Goal: Task Accomplishment & Management: Manage account settings

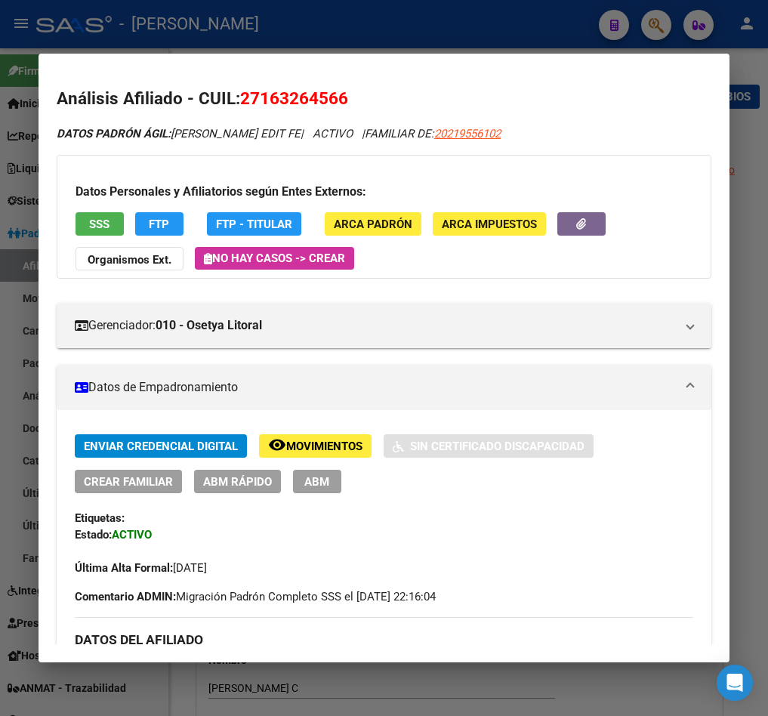
scroll to position [340, 0]
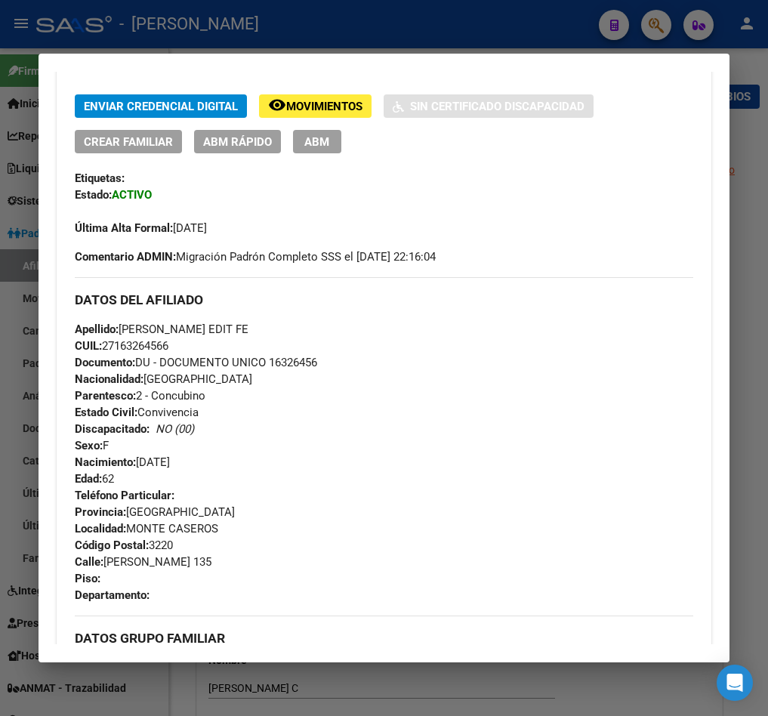
click at [19, 154] on div at bounding box center [384, 358] width 768 height 716
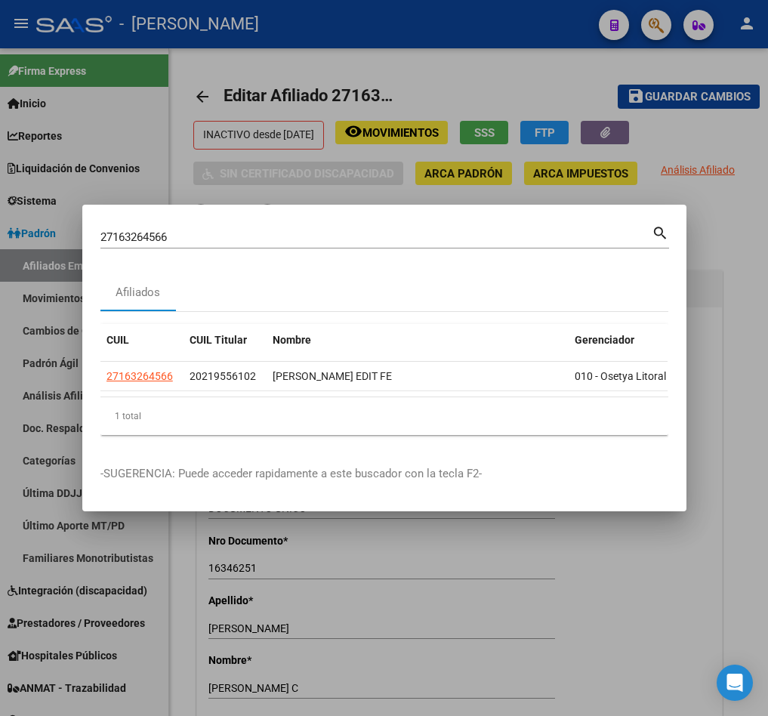
click at [515, 230] on input "27163264566" at bounding box center [376, 237] width 552 height 14
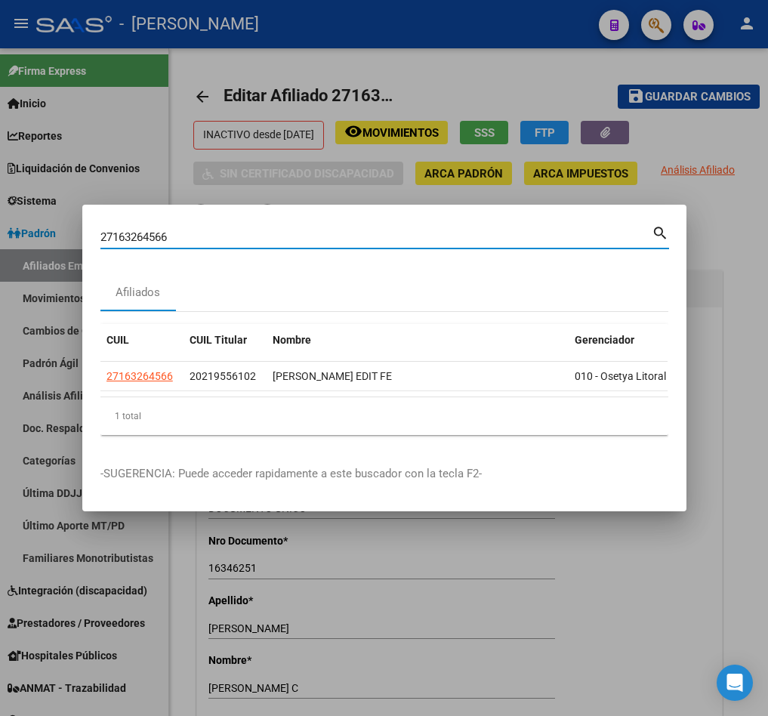
click at [515, 230] on input "27163264566" at bounding box center [376, 237] width 552 height 14
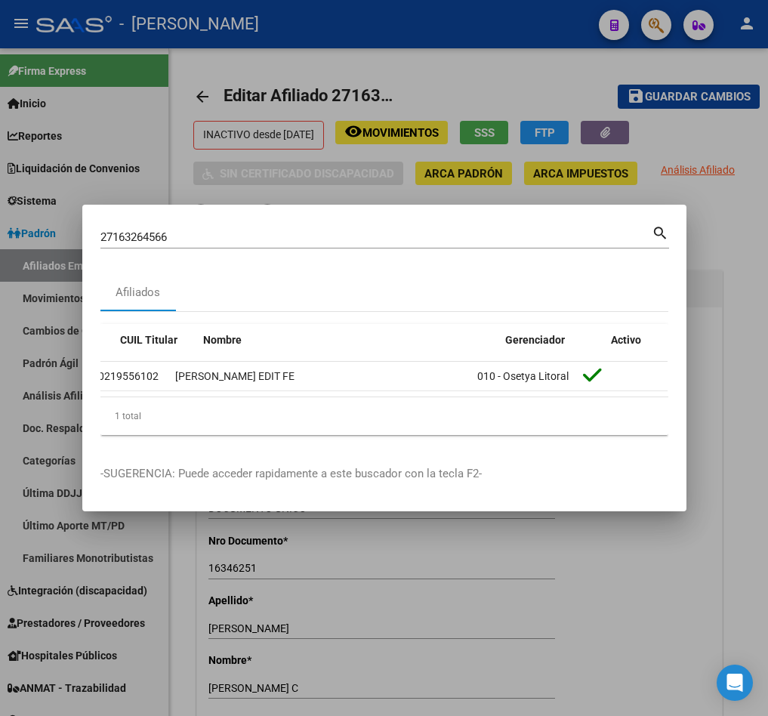
scroll to position [0, 0]
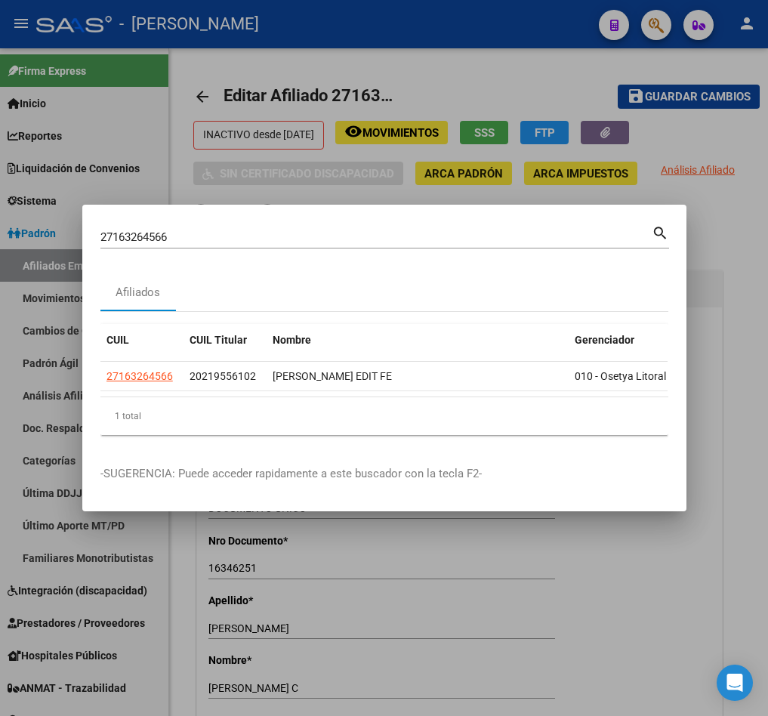
click at [128, 179] on div at bounding box center [384, 358] width 768 height 716
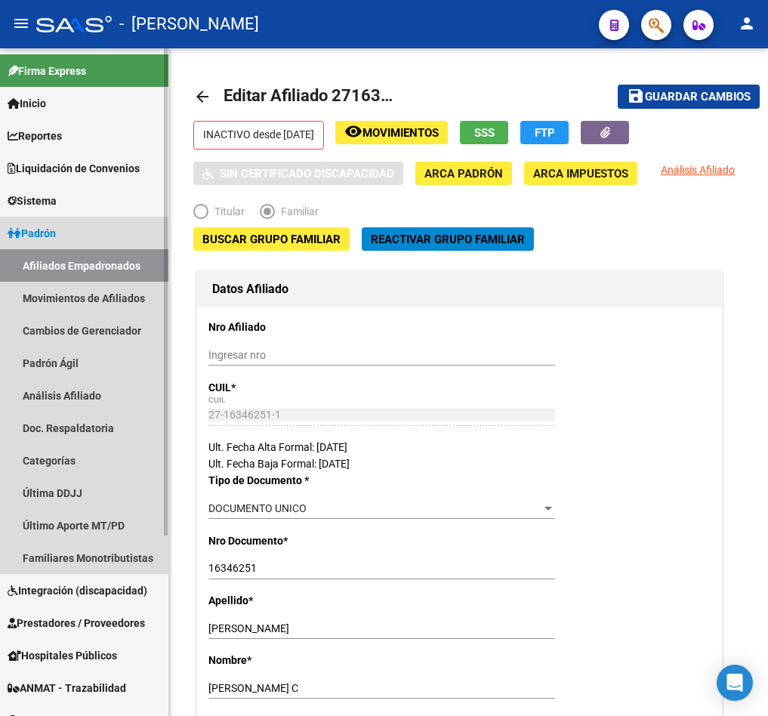
click at [111, 273] on link "Afiliados Empadronados" at bounding box center [84, 265] width 168 height 32
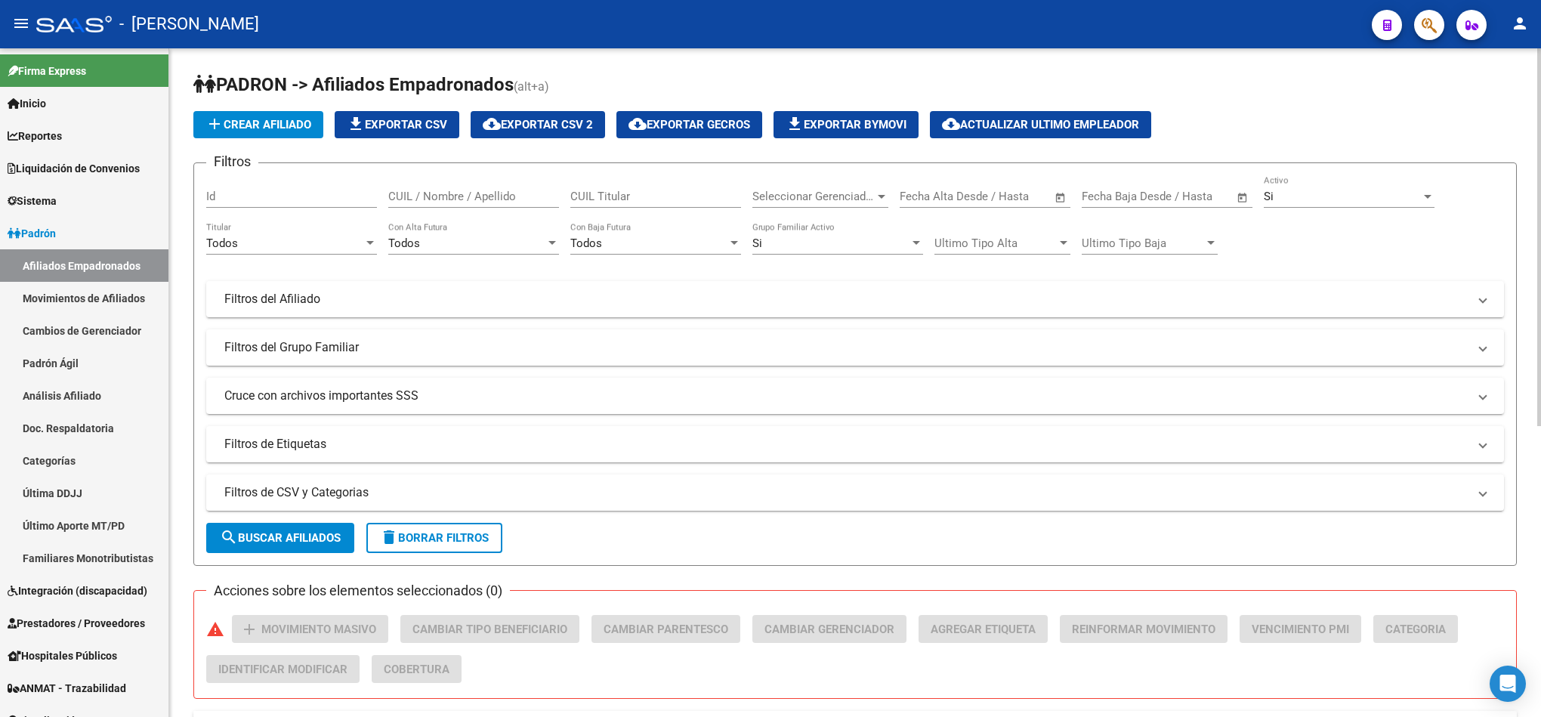
click at [483, 533] on span "delete Borrar Filtros" at bounding box center [434, 538] width 109 height 14
click at [768, 202] on span "Seleccionar Gerenciador" at bounding box center [814, 197] width 122 height 14
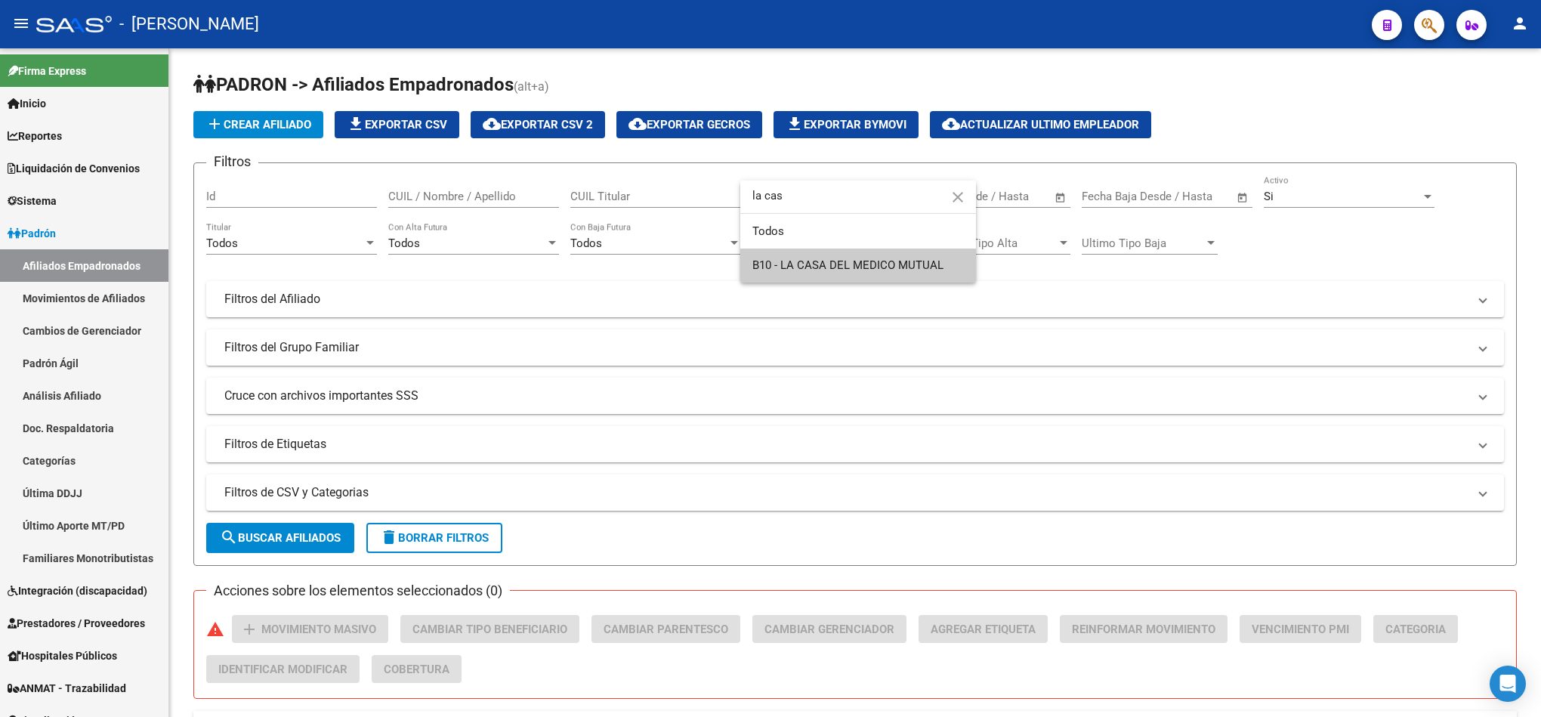
type input "la cas"
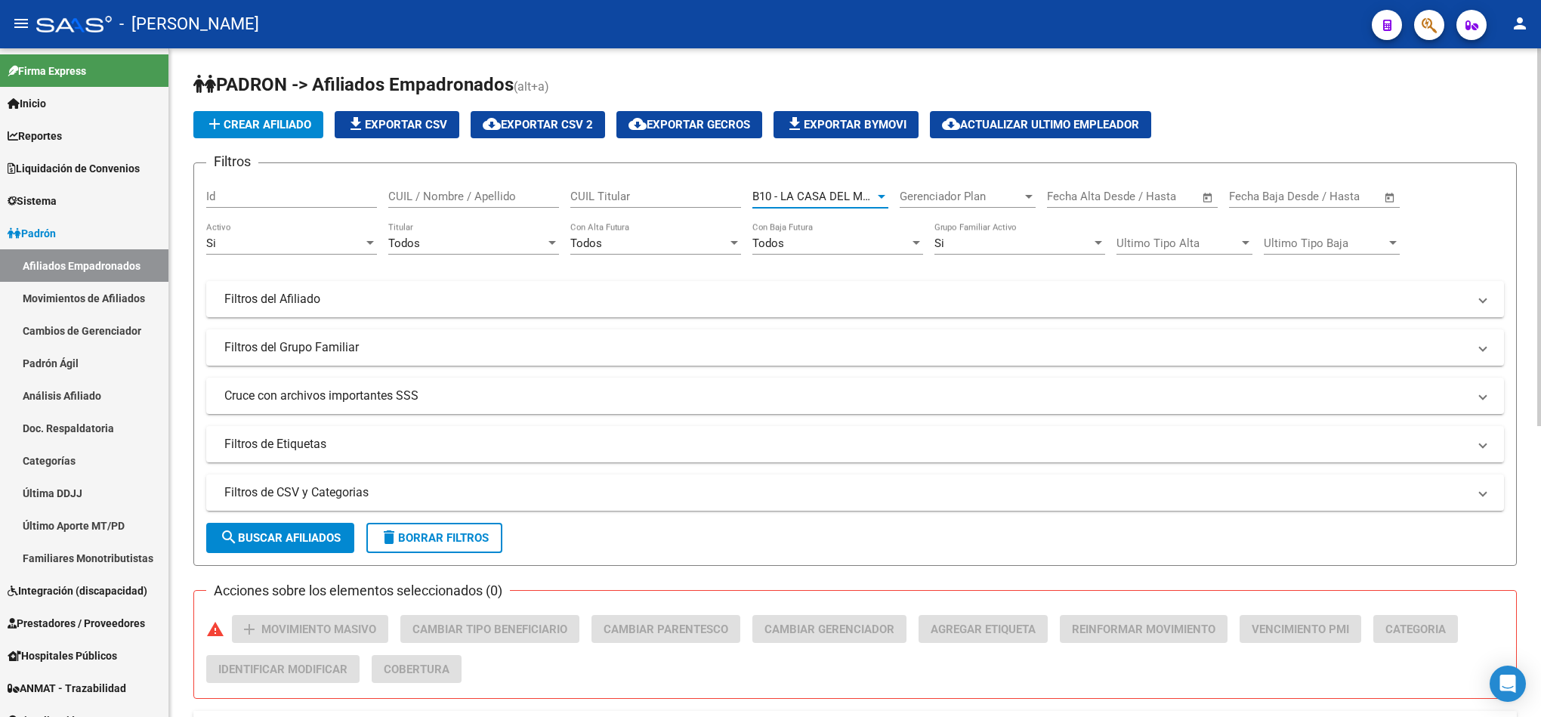
click at [297, 533] on span "search Buscar Afiliados" at bounding box center [280, 538] width 121 height 14
click at [429, 248] on div "Todos" at bounding box center [466, 244] width 157 height 14
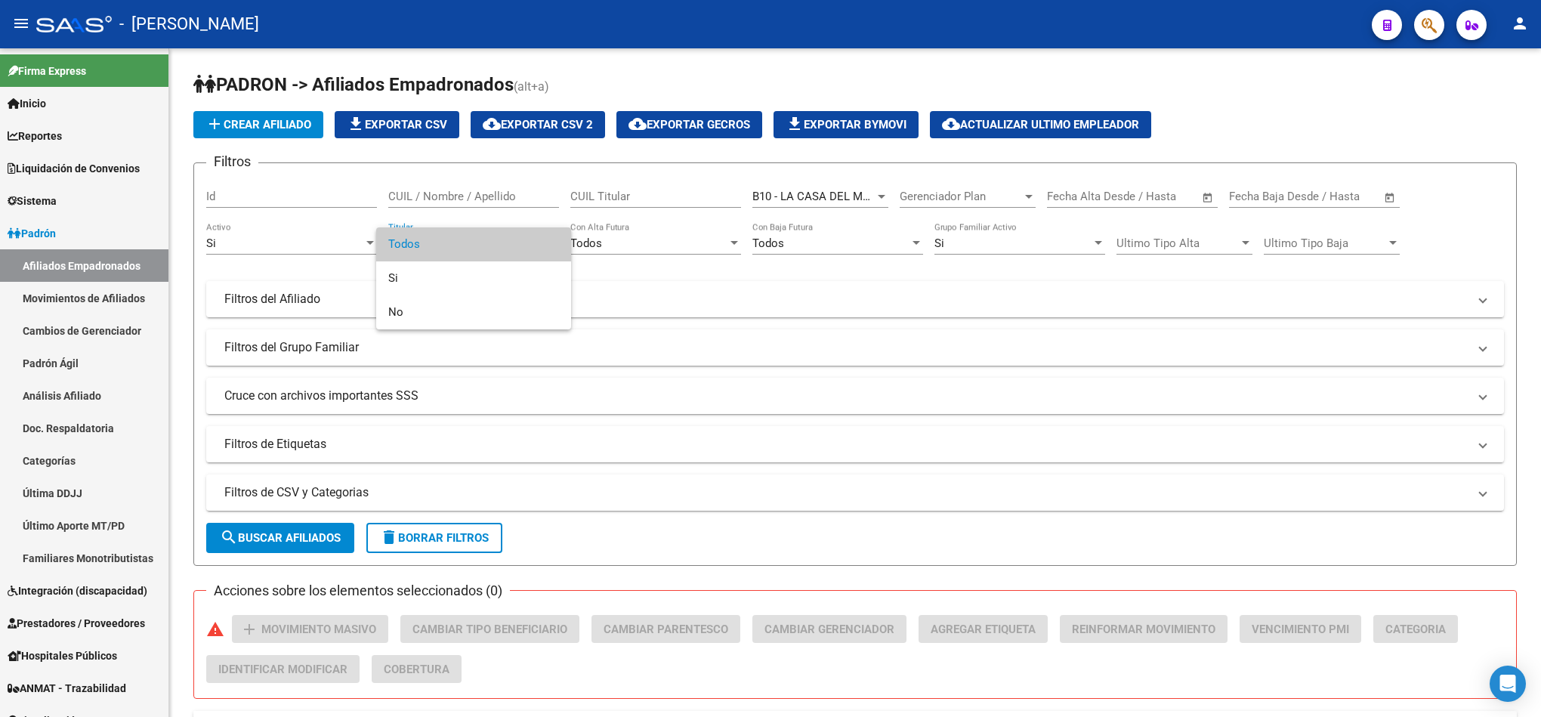
click at [501, 239] on span "Todos" at bounding box center [473, 244] width 171 height 34
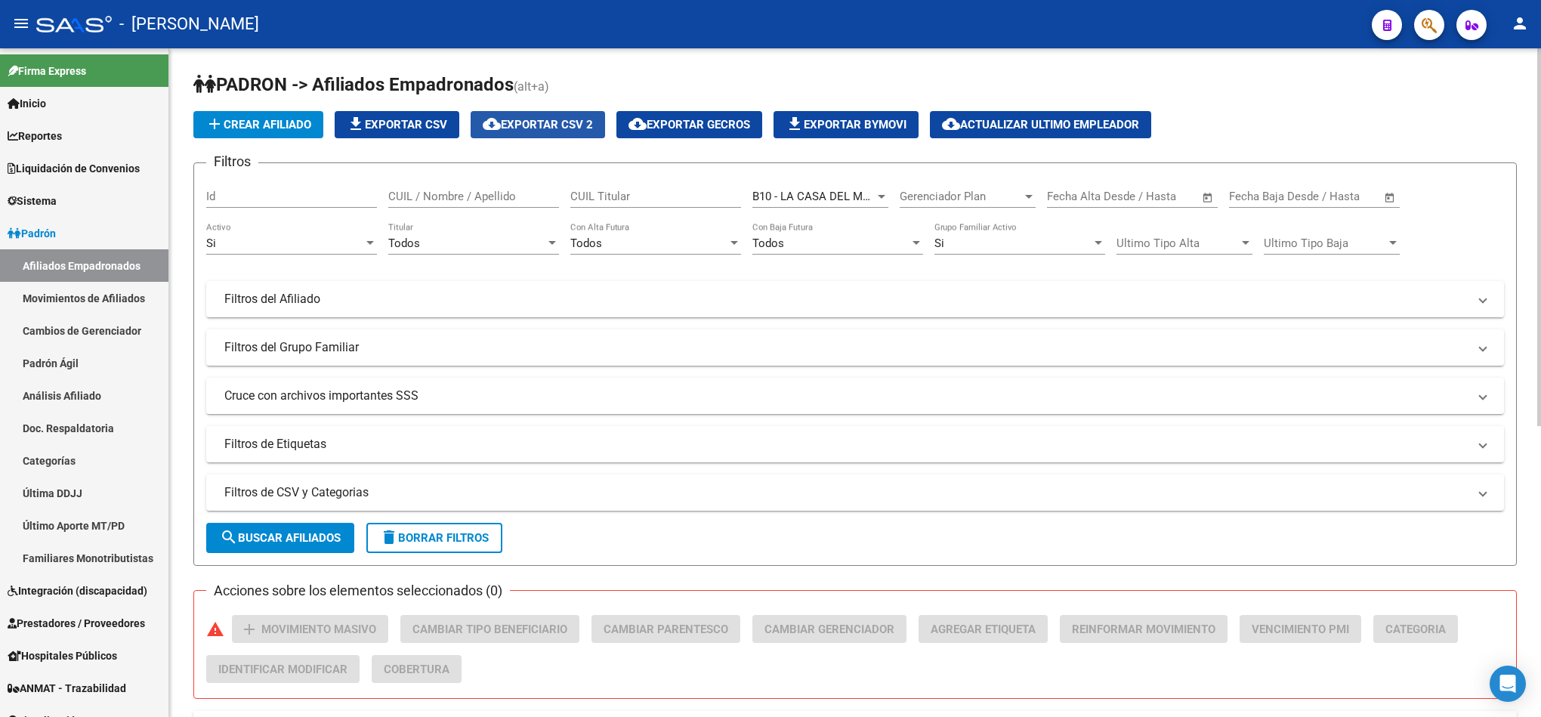
click at [542, 112] on button "cloud_download Exportar CSV 2" at bounding box center [538, 124] width 134 height 27
click at [565, 123] on span "cloud_download Exportar CSV 2" at bounding box center [538, 125] width 110 height 14
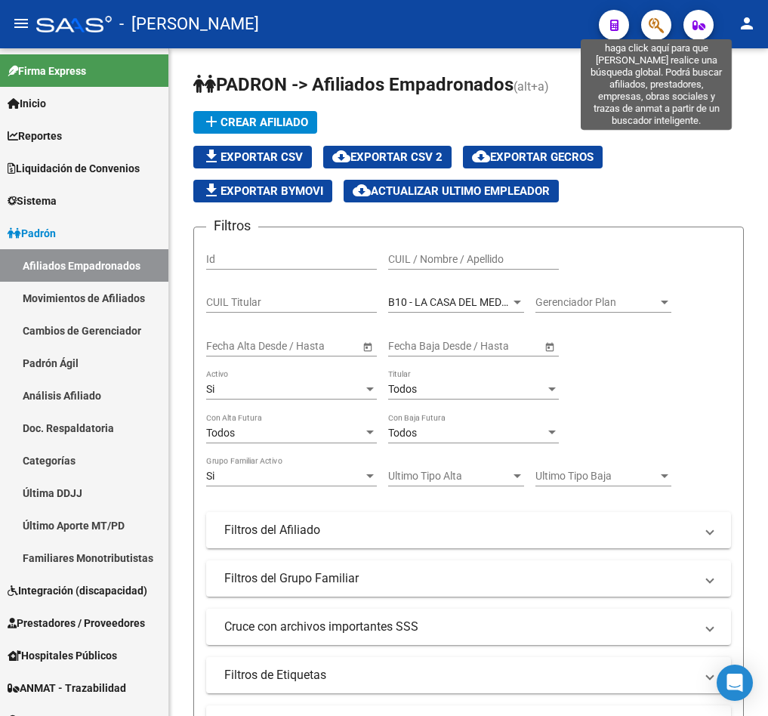
click at [663, 29] on icon "button" at bounding box center [656, 25] width 15 height 17
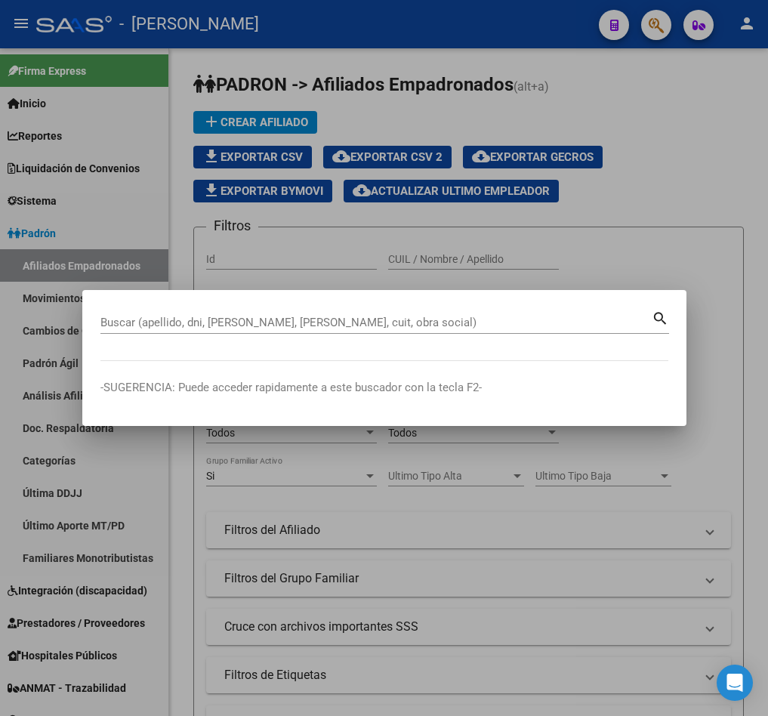
click at [209, 332] on div "Buscar (apellido, dni, [PERSON_NAME], [PERSON_NAME], cuit, obra social)" at bounding box center [376, 322] width 552 height 23
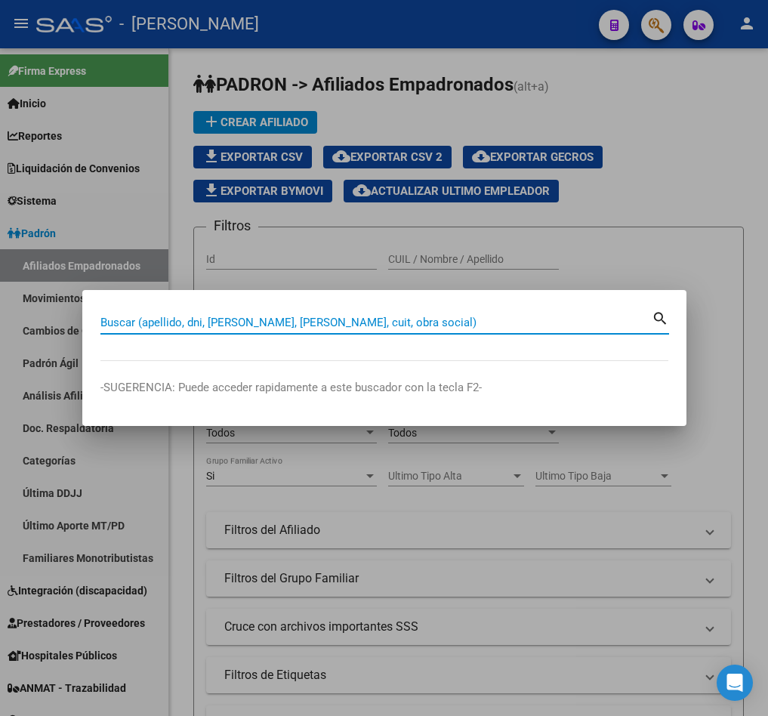
click at [209, 327] on input "Buscar (apellido, dni, [PERSON_NAME], [PERSON_NAME], cuit, obra social)" at bounding box center [376, 323] width 552 height 14
paste input "27163264566"
type input "27163264566"
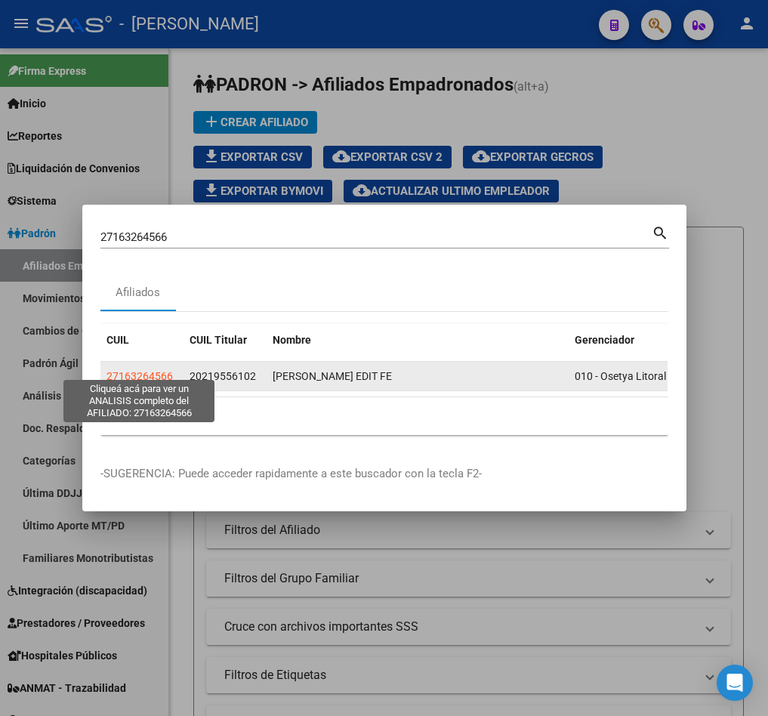
click at [153, 370] on span "27163264566" at bounding box center [140, 376] width 66 height 12
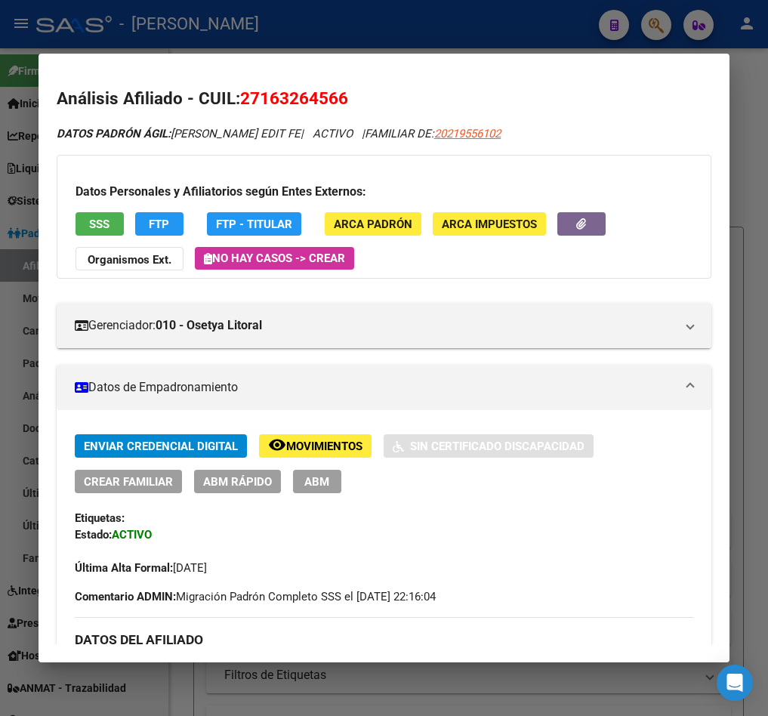
click at [318, 476] on span "ABM" at bounding box center [317, 482] width 25 height 14
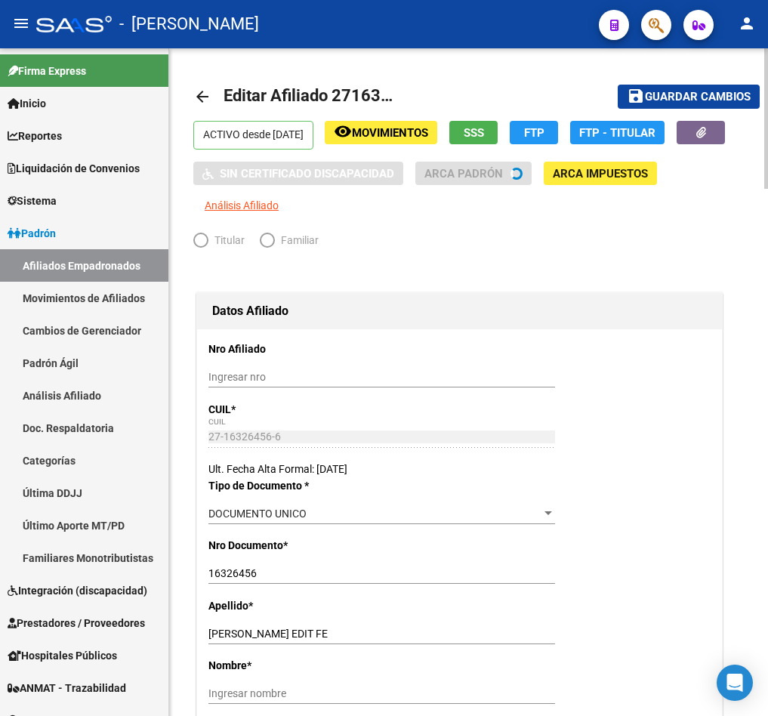
radio input "true"
type input "30-62636962-2"
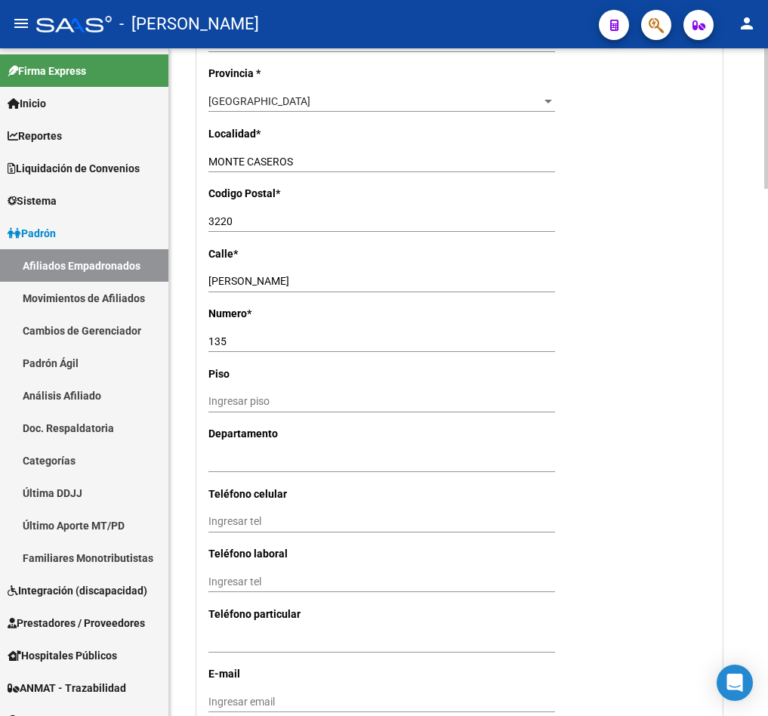
scroll to position [1587, 0]
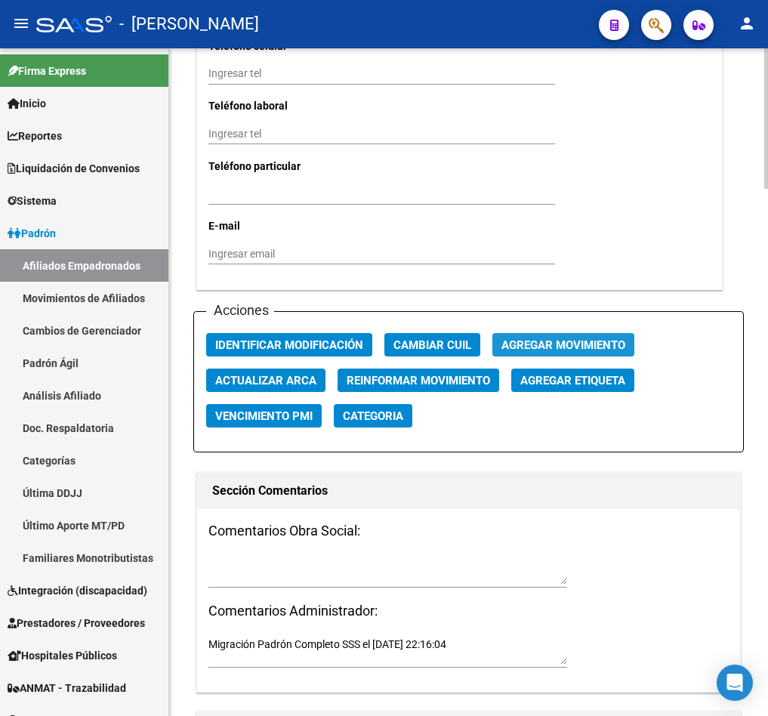
click at [564, 352] on span "Agregar Movimiento" at bounding box center [564, 346] width 124 height 14
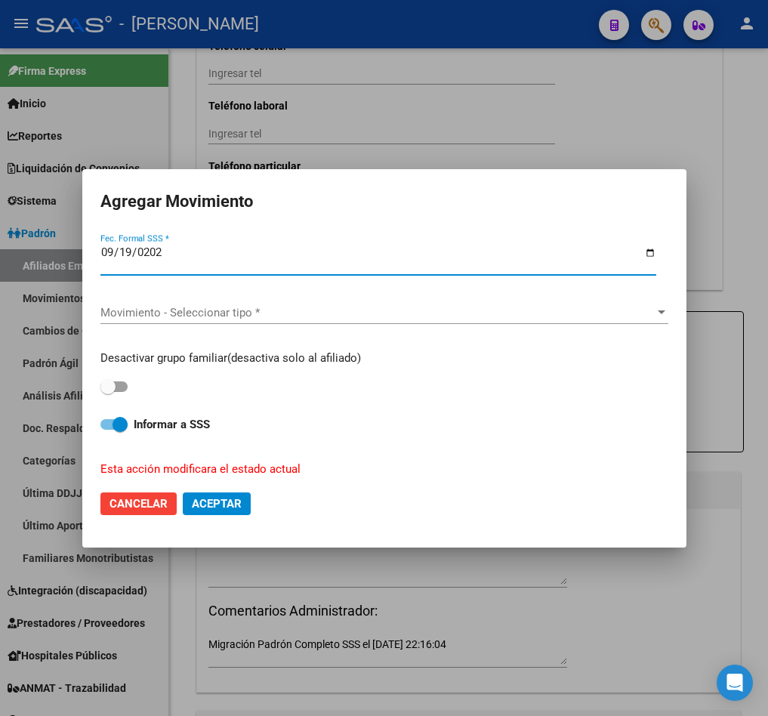
type input "[DATE]"
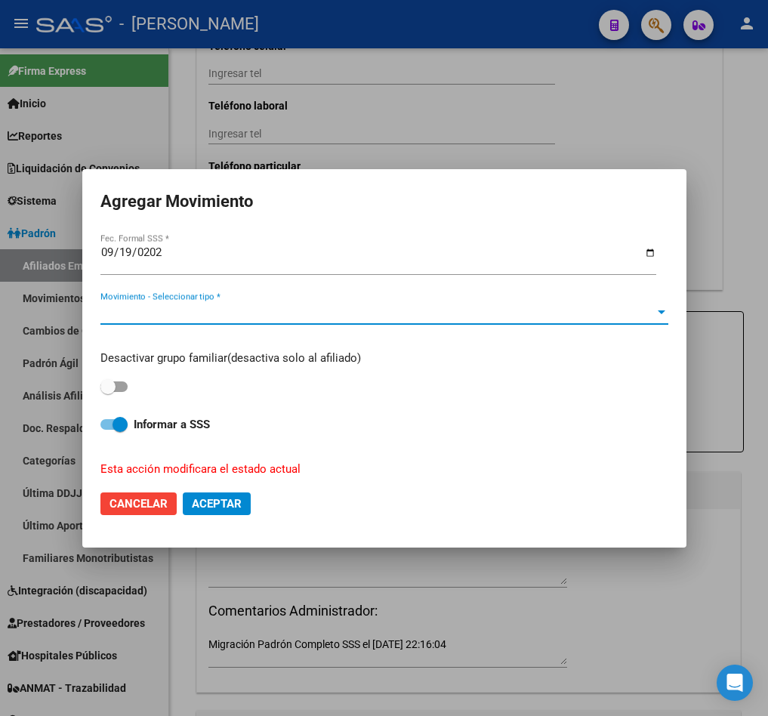
click at [132, 375] on div "Desactivar grupo familiar(desactiva solo al afiliado)" at bounding box center [384, 374] width 568 height 48
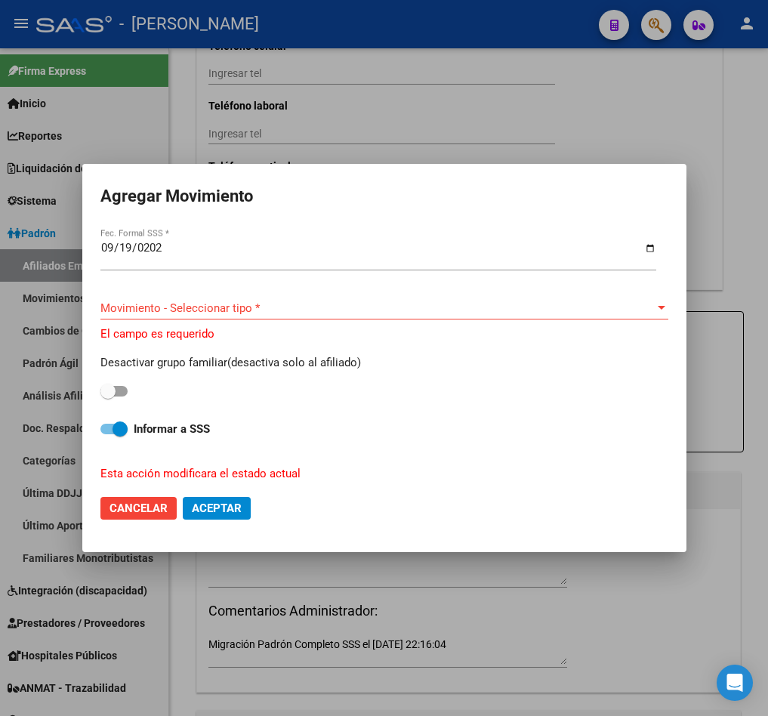
click at [119, 392] on span at bounding box center [113, 391] width 27 height 11
click at [108, 397] on input "checkbox" at bounding box center [107, 397] width 1 height 1
checkbox input "true"
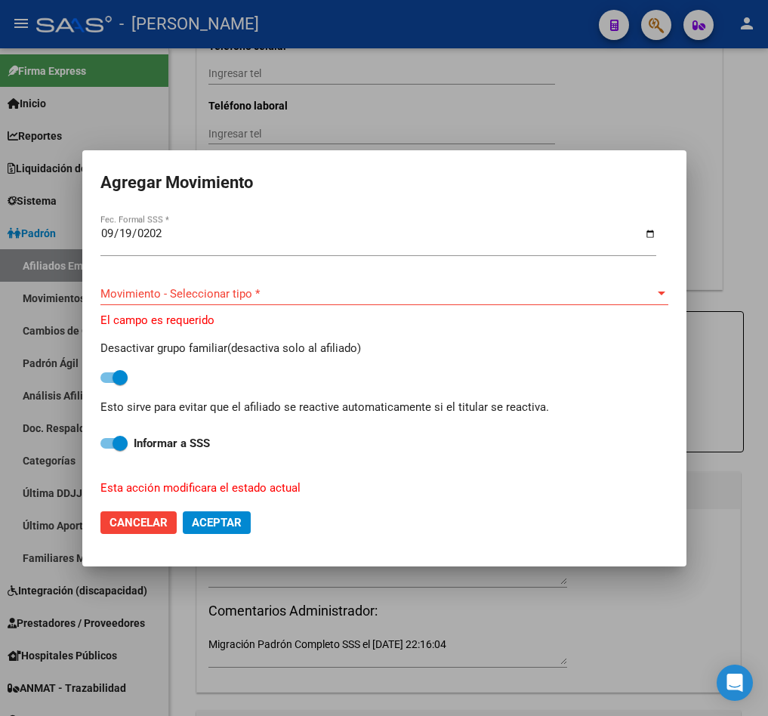
click at [168, 290] on span "Movimiento - Seleccionar tipo *" at bounding box center [377, 294] width 555 height 14
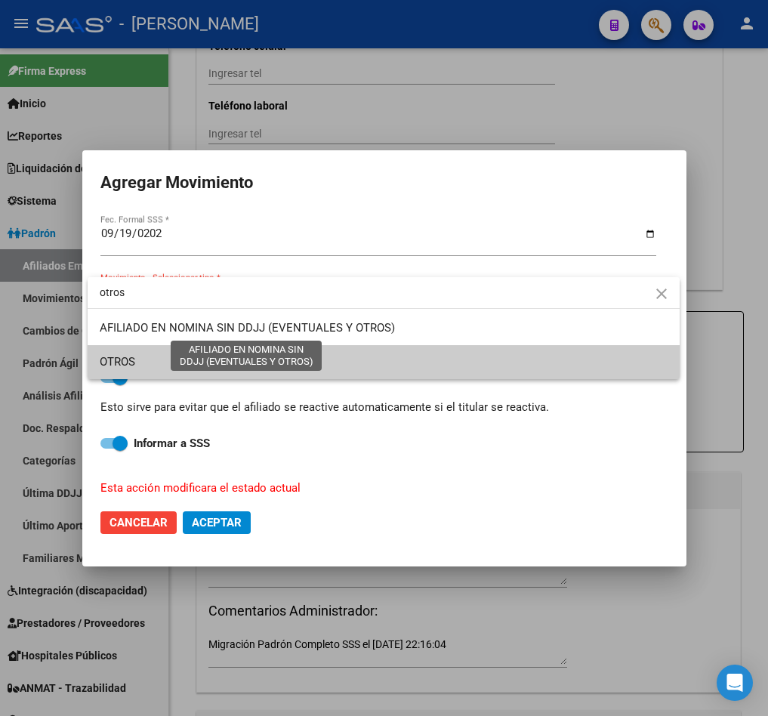
type input "otros"
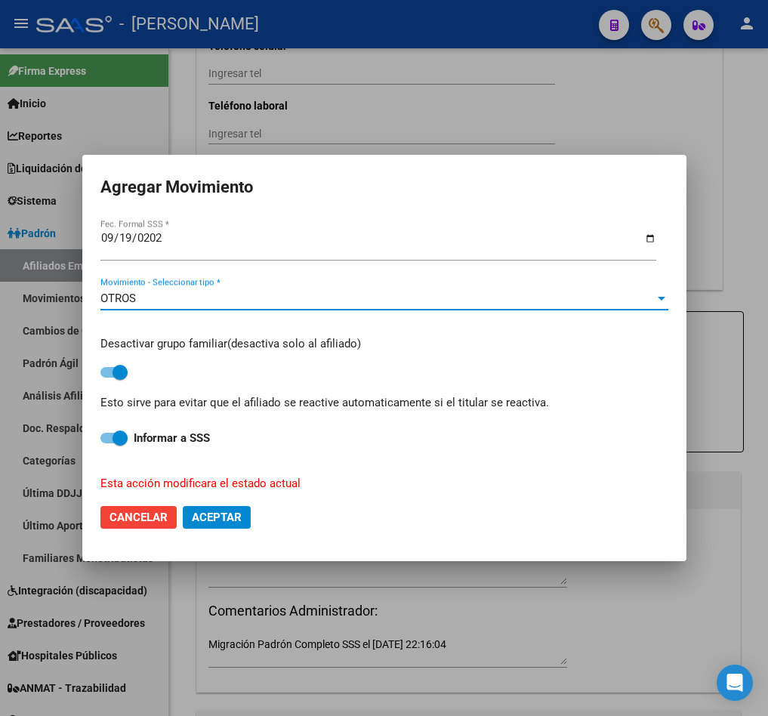
click at [223, 524] on button "Aceptar" at bounding box center [217, 517] width 68 height 23
checkbox input "false"
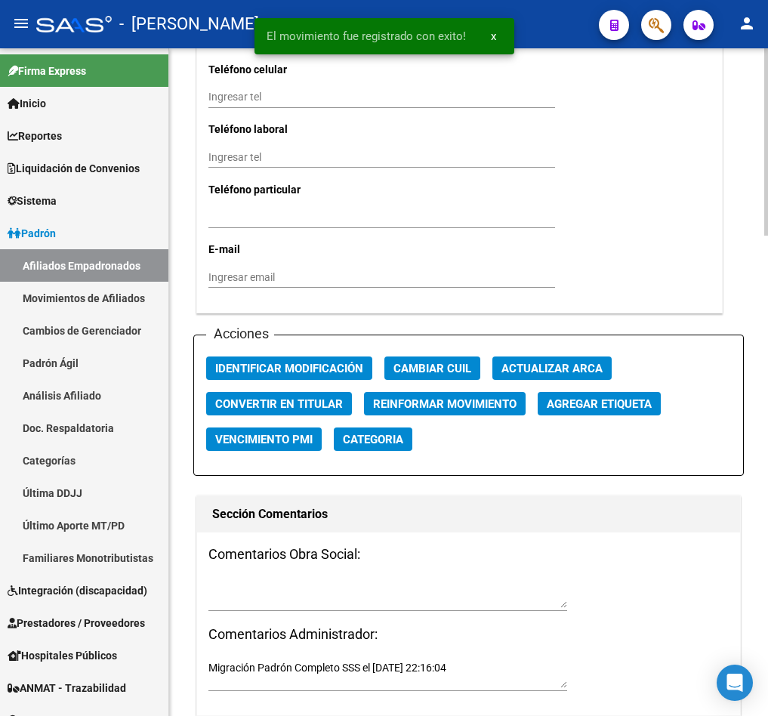
click at [329, 589] on textarea at bounding box center [388, 594] width 359 height 29
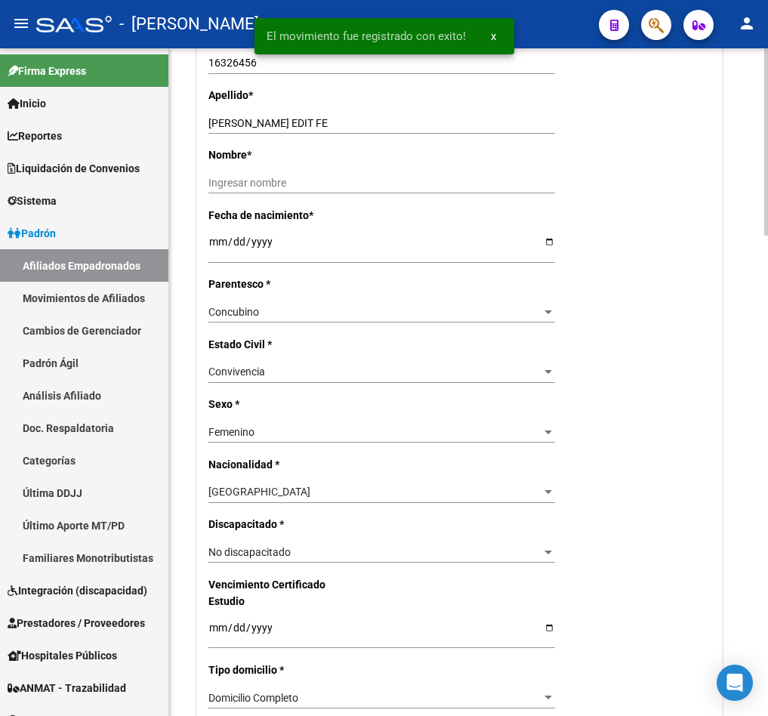
scroll to position [340, 0]
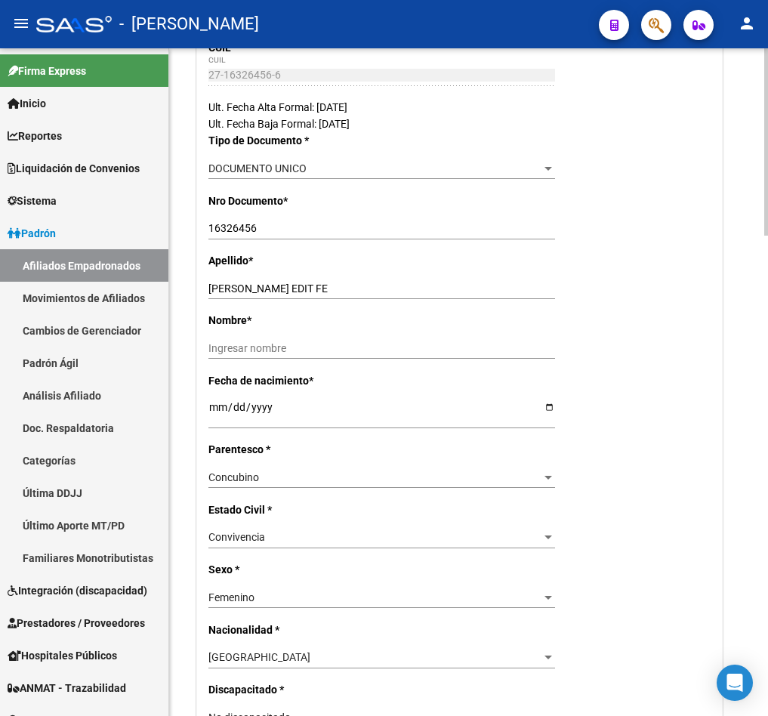
type textarea "15092025"
drag, startPoint x: 265, startPoint y: 288, endPoint x: 335, endPoint y: 293, distance: 70.5
click at [335, 293] on input "[PERSON_NAME] EDIT FE" at bounding box center [382, 289] width 347 height 13
drag, startPoint x: 258, startPoint y: 286, endPoint x: 347, endPoint y: 286, distance: 88.4
click at [347, 286] on input "[PERSON_NAME] EDIT FE" at bounding box center [382, 289] width 347 height 13
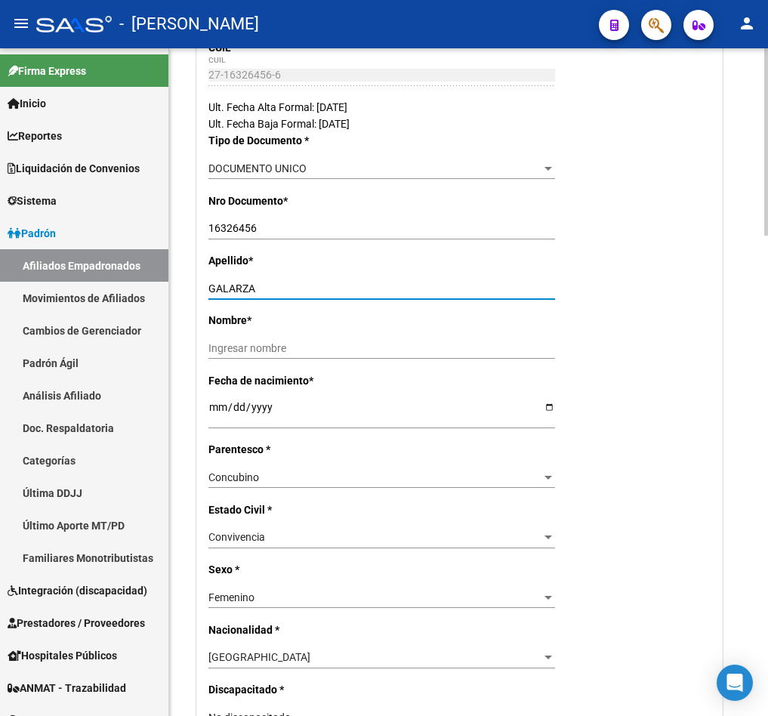
type input "GALARZA"
click at [298, 350] on input "Ingresar nombre" at bounding box center [382, 348] width 347 height 13
paste input "EDIT FE"
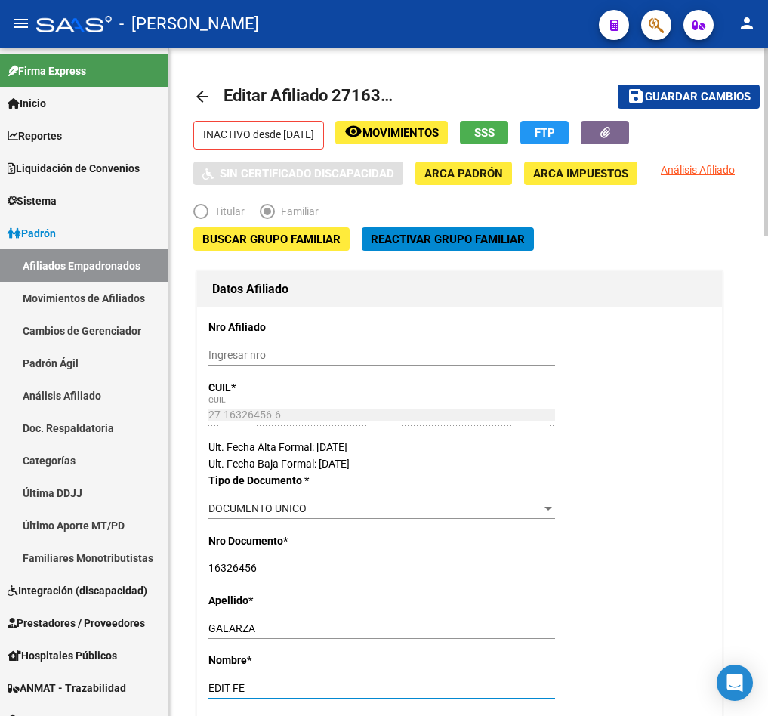
type input "EDIT FE"
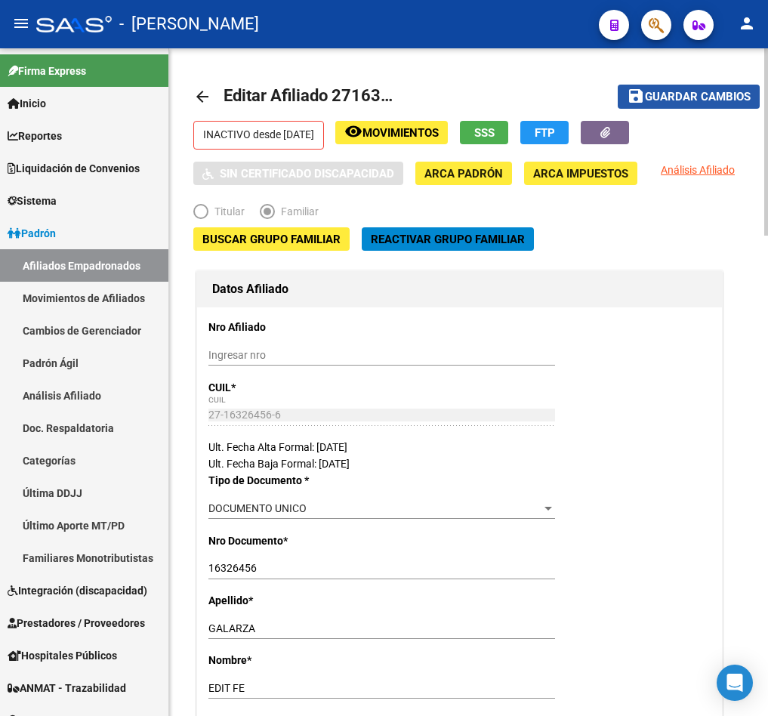
click at [705, 104] on button "save Guardar cambios" at bounding box center [689, 96] width 142 height 23
click at [644, 17] on button "button" at bounding box center [657, 25] width 30 height 30
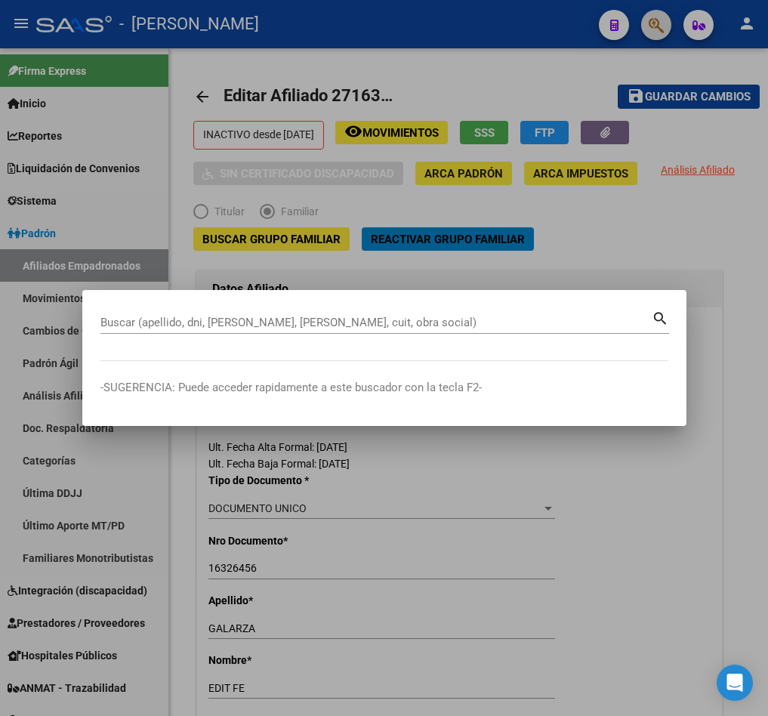
paste input "27167490102"
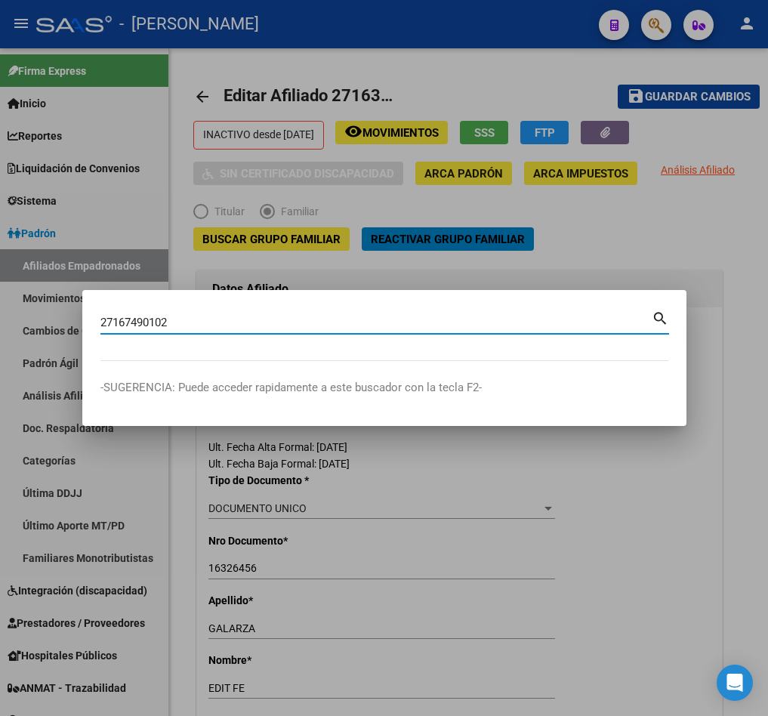
type input "27167490102"
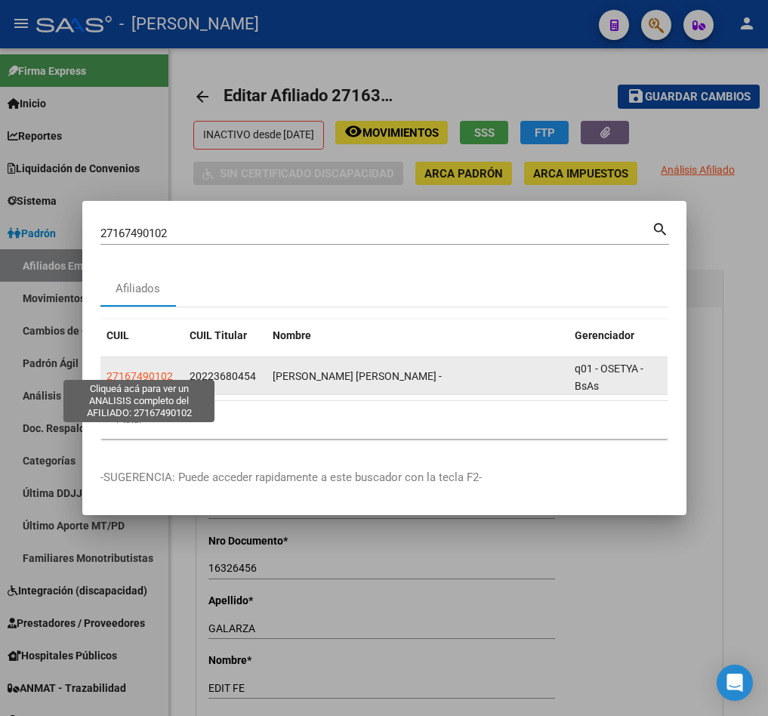
click at [153, 370] on span "27167490102" at bounding box center [140, 376] width 66 height 12
type textarea "27167490102"
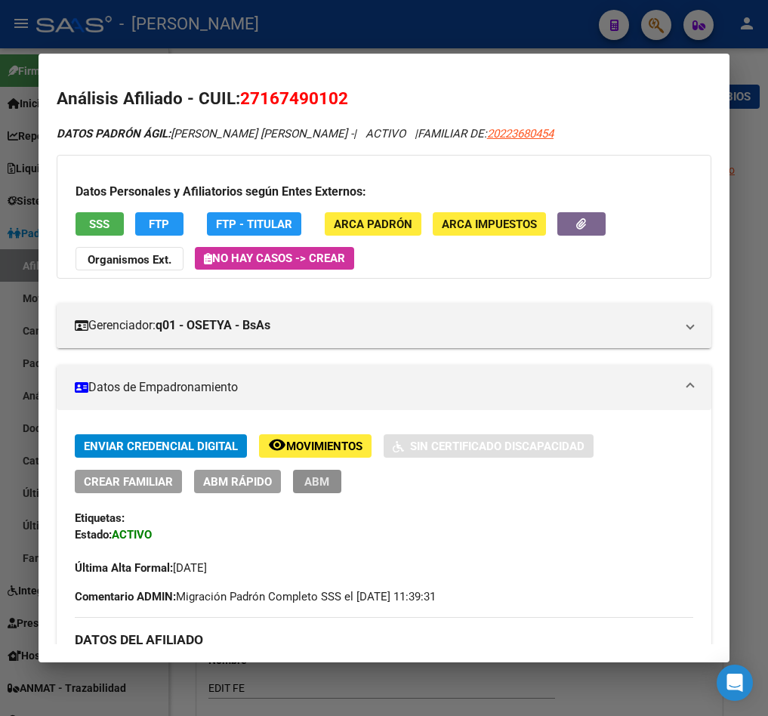
click at [317, 481] on span "ABM" at bounding box center [317, 482] width 25 height 14
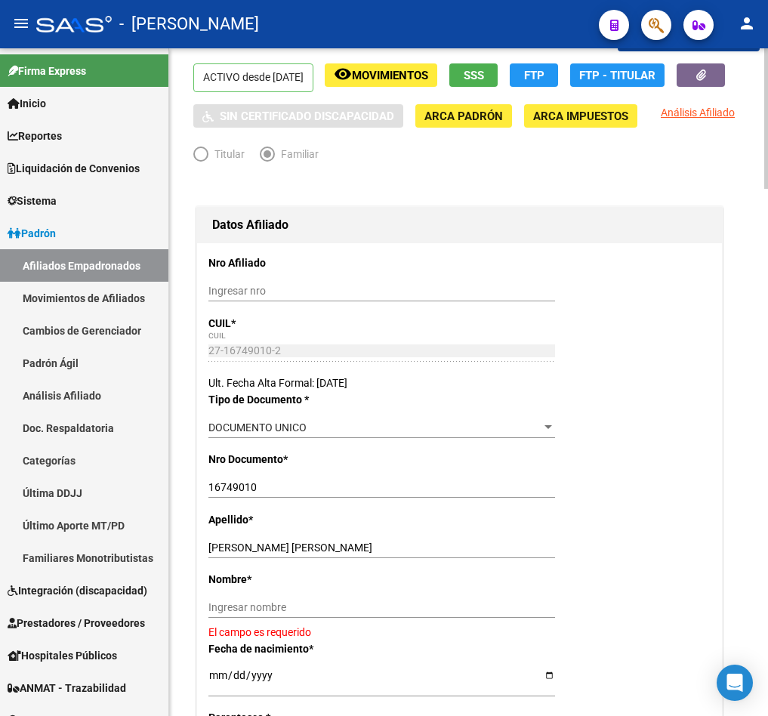
scroll to position [113, 0]
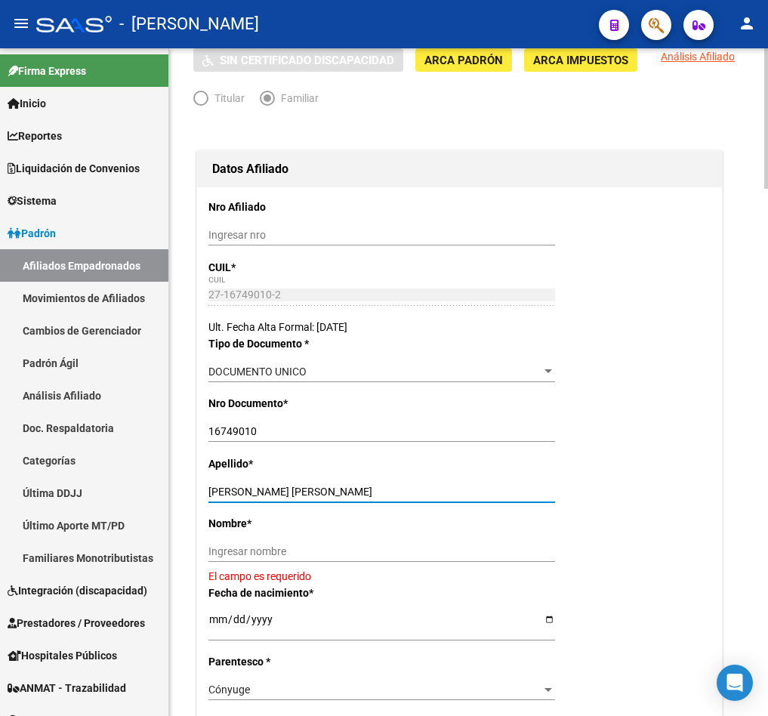
drag, startPoint x: 250, startPoint y: 519, endPoint x: 376, endPoint y: 521, distance: 126.2
click at [376, 499] on input "[PERSON_NAME] [PERSON_NAME]" at bounding box center [382, 492] width 347 height 13
type input "SUAREZ"
click at [348, 562] on div "Ingresar nombre" at bounding box center [382, 551] width 347 height 21
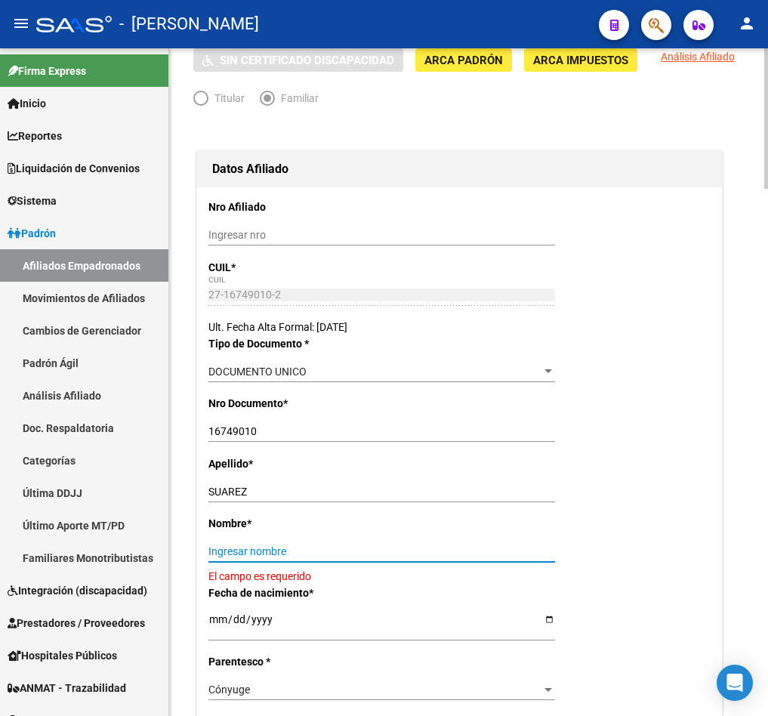
click at [351, 558] on input "Ingresar nombre" at bounding box center [382, 552] width 347 height 13
paste input "[PERSON_NAME]"
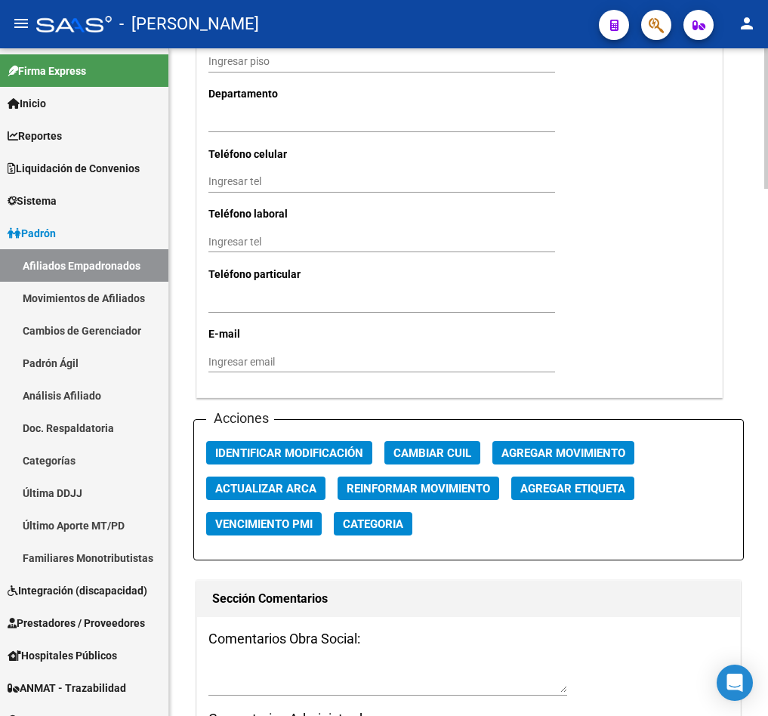
scroll to position [1700, 0]
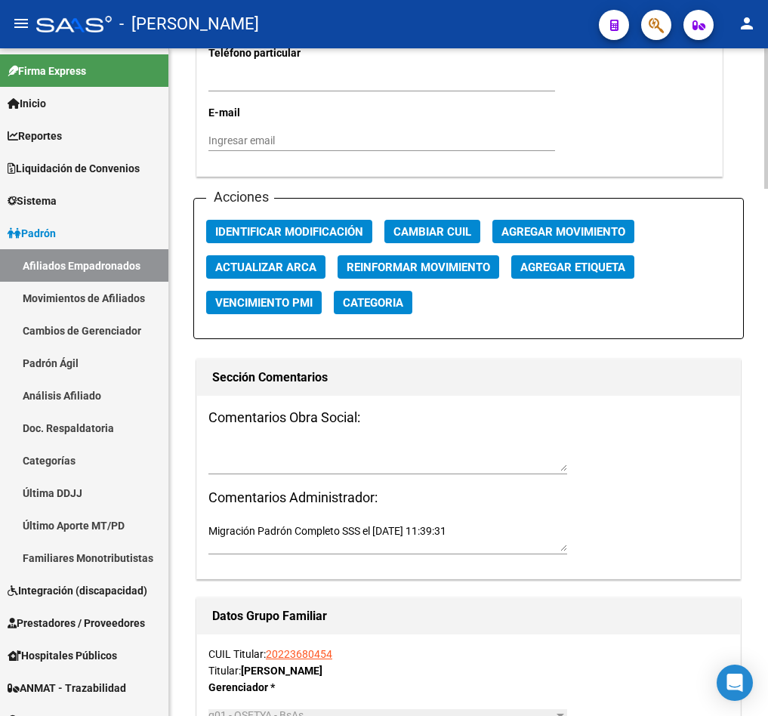
type input "[PERSON_NAME]"
click at [301, 471] on textarea at bounding box center [388, 457] width 359 height 29
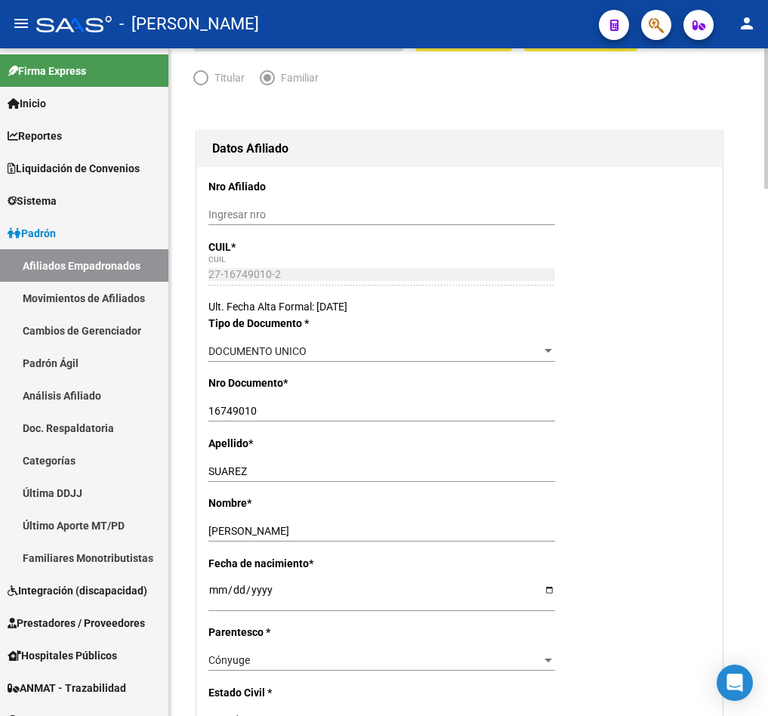
scroll to position [0, 0]
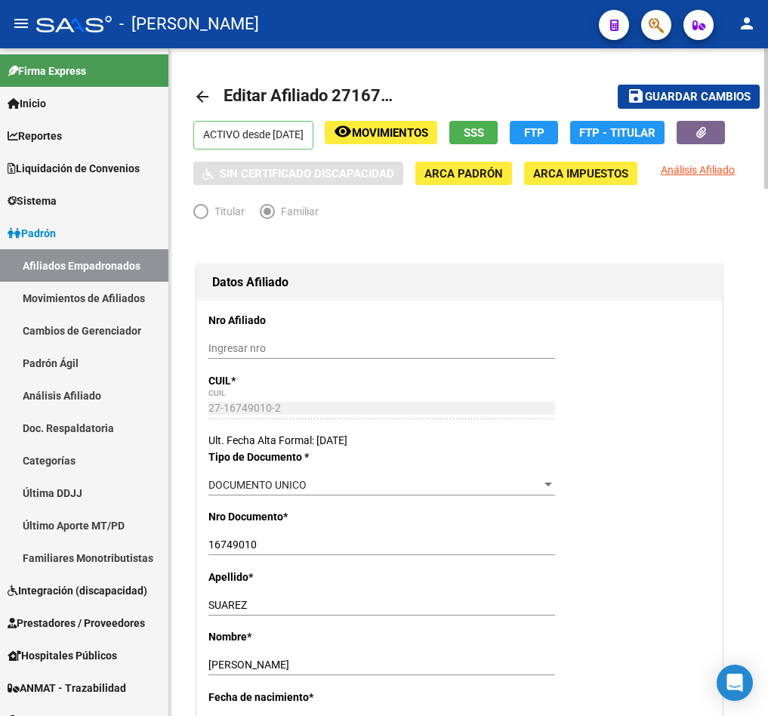
type textarea "15092025"
click at [719, 91] on span "Guardar cambios" at bounding box center [698, 98] width 106 height 14
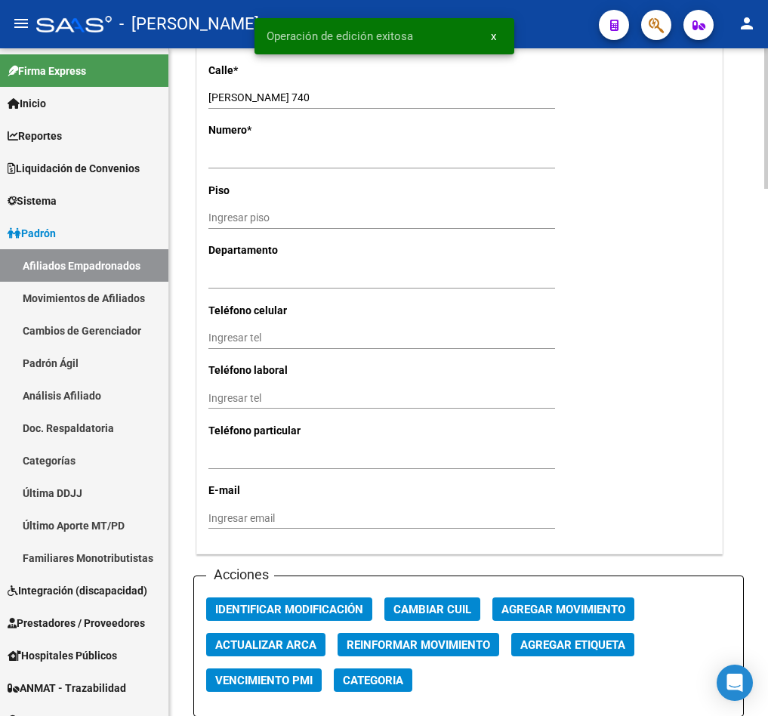
scroll to position [1700, 0]
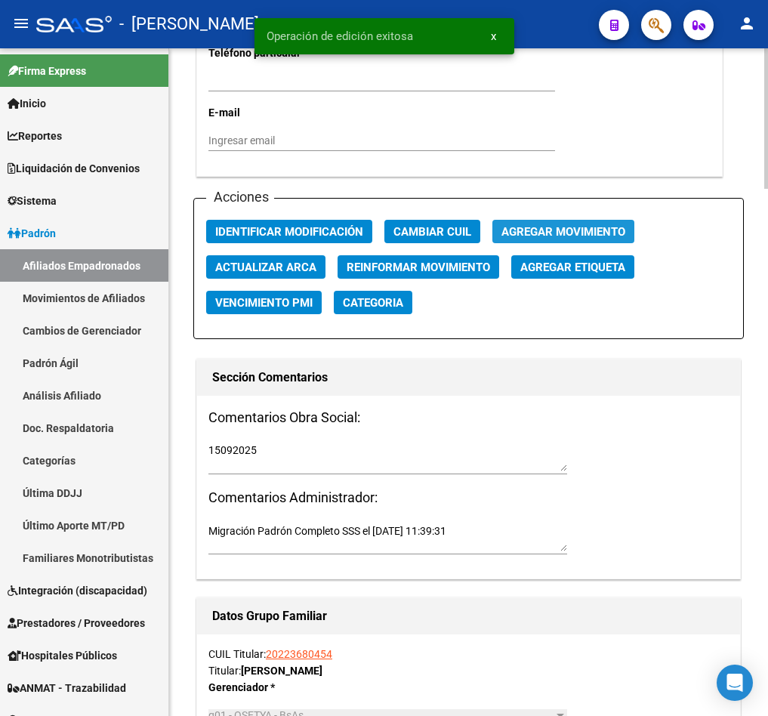
click at [562, 239] on span "Agregar Movimiento" at bounding box center [564, 232] width 124 height 14
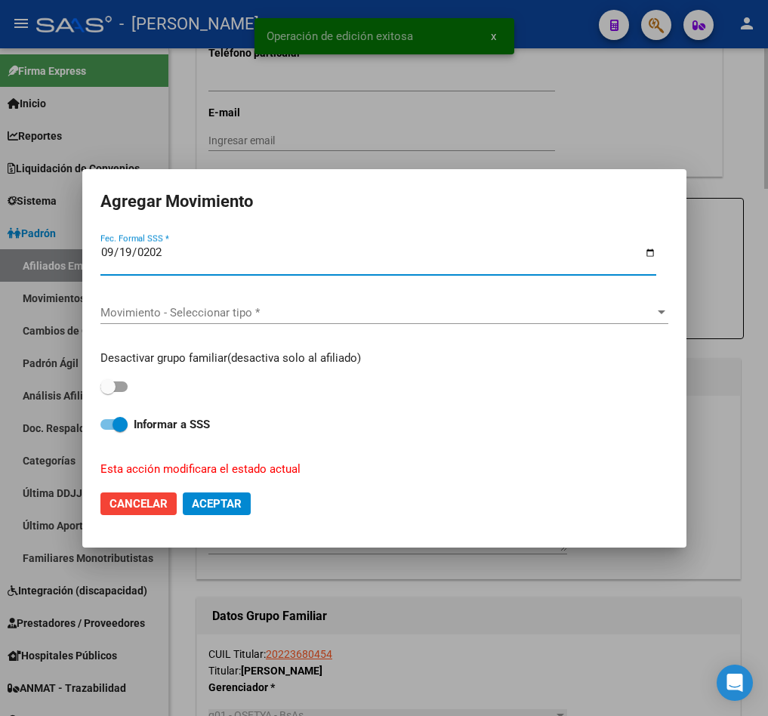
type input "[DATE]"
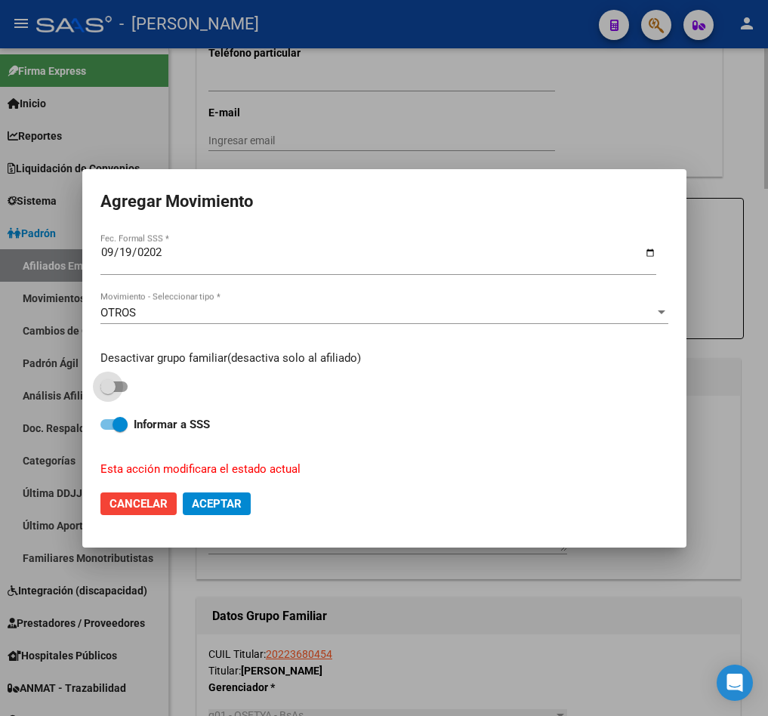
click at [107, 392] on input "checkbox" at bounding box center [107, 392] width 1 height 1
checkbox input "true"
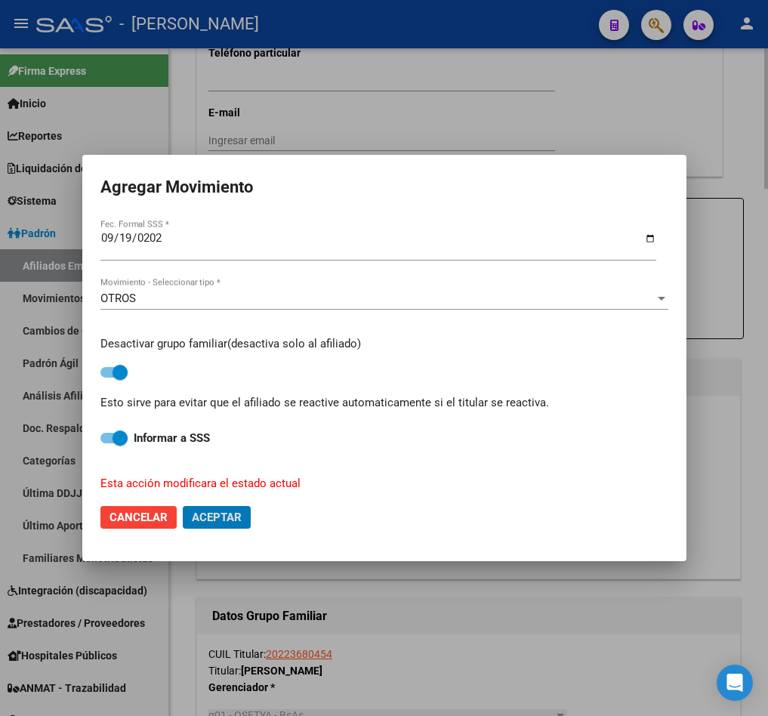
click at [183, 506] on button "Aceptar" at bounding box center [217, 517] width 68 height 23
checkbox input "false"
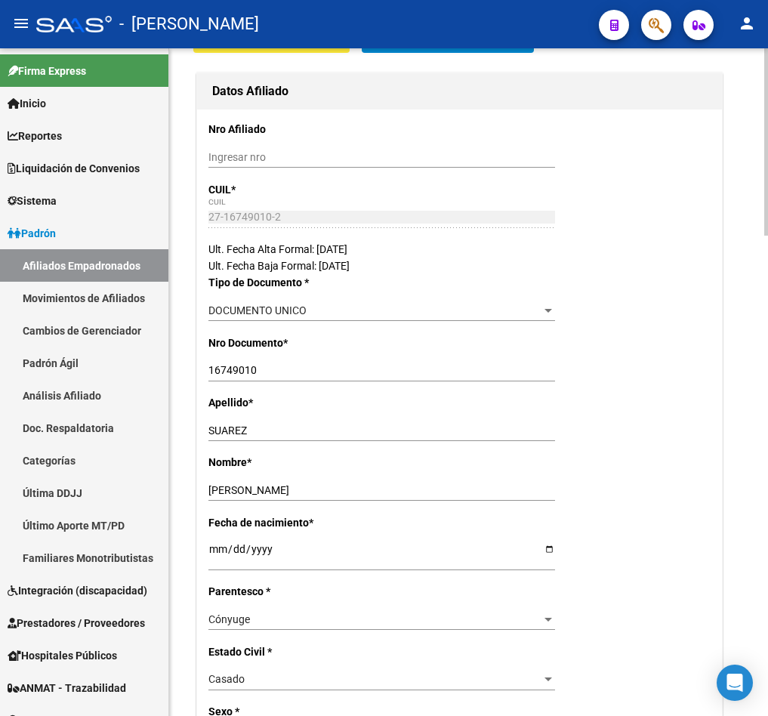
scroll to position [0, 0]
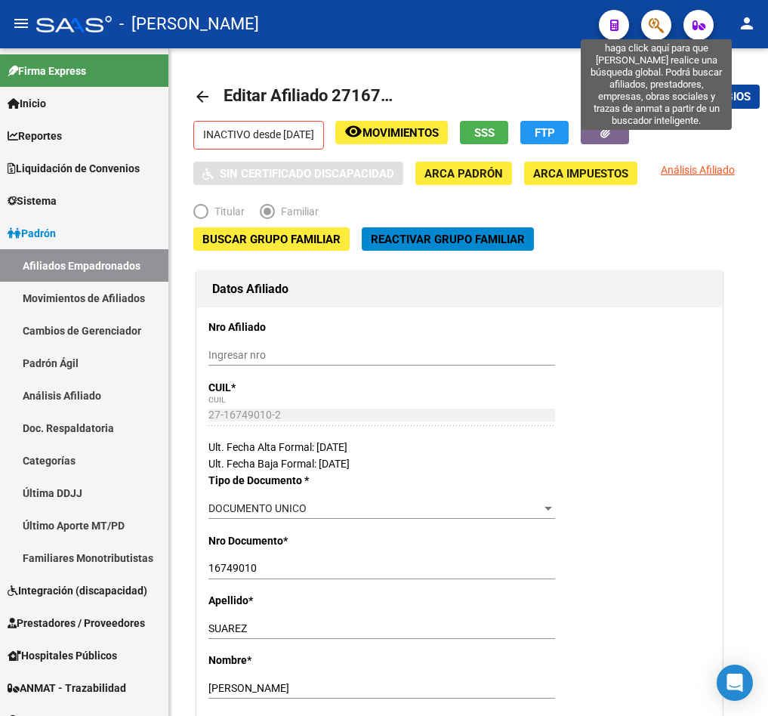
click at [654, 28] on icon "button" at bounding box center [656, 25] width 15 height 17
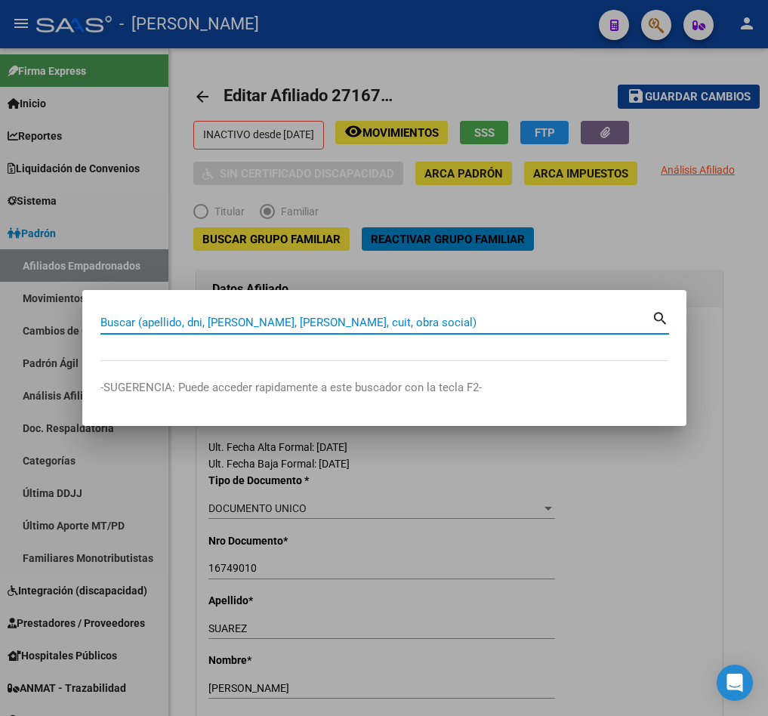
paste input "27162533466"
type input "27162533466"
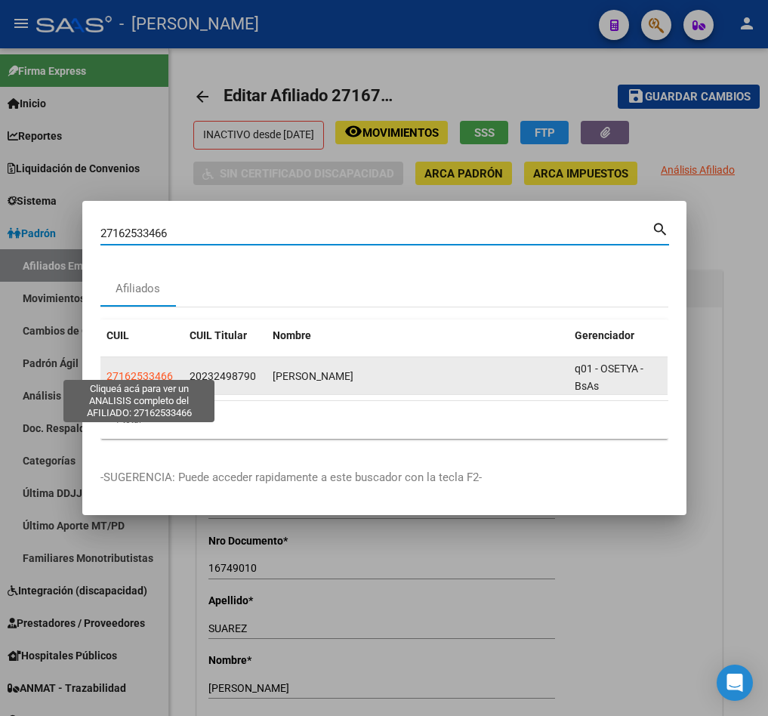
click at [129, 370] on span "27162533466" at bounding box center [140, 376] width 66 height 12
type textarea "27162533466"
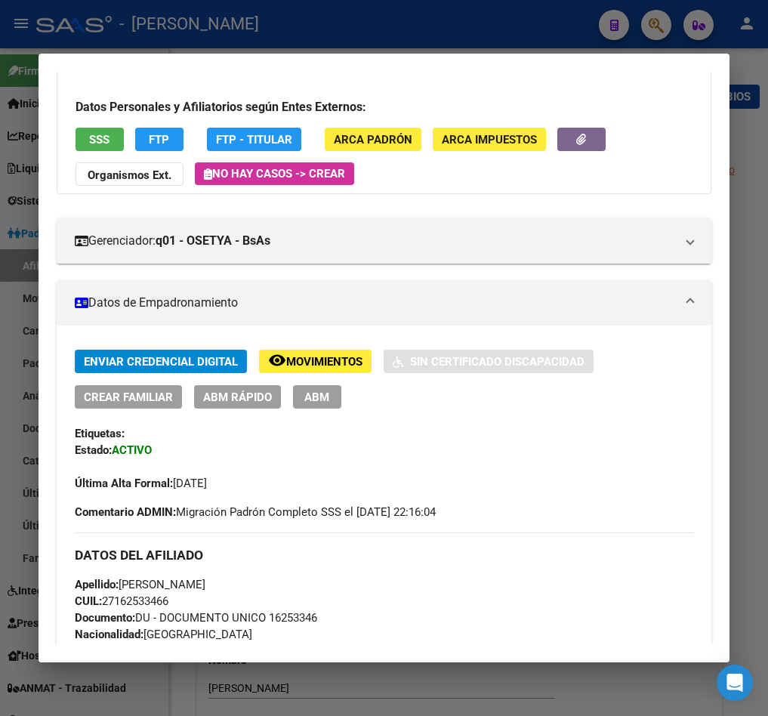
scroll to position [227, 0]
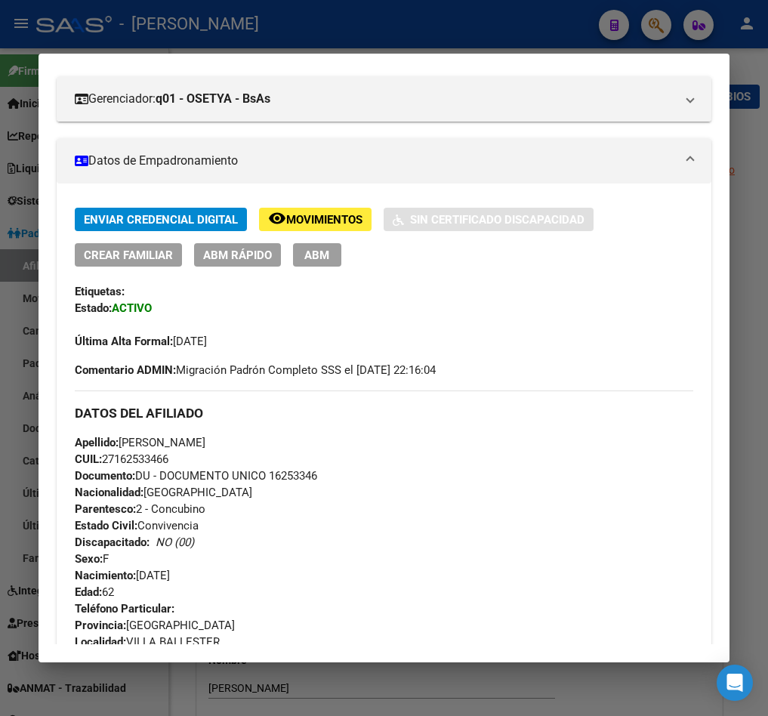
click at [316, 245] on button "ABM" at bounding box center [317, 254] width 48 height 23
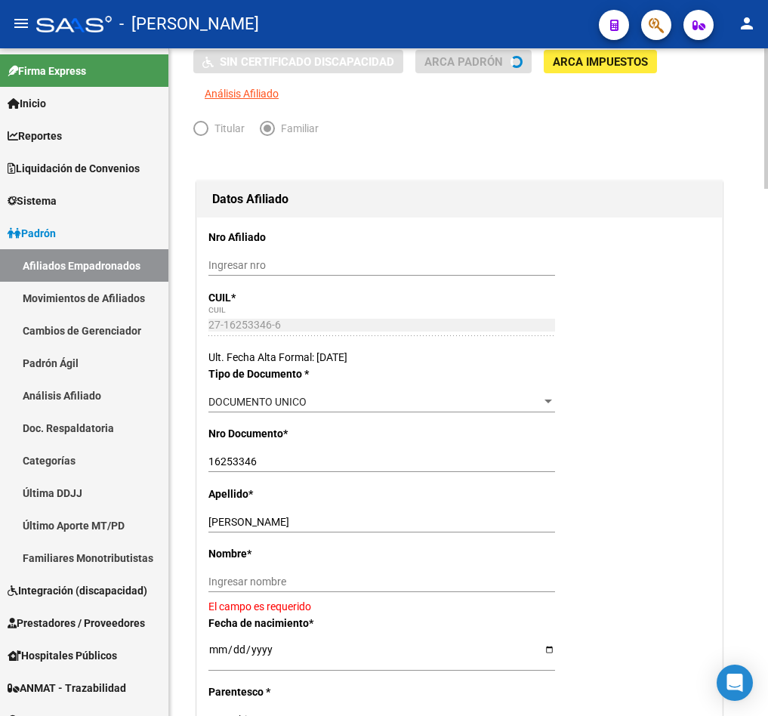
scroll to position [227, 0]
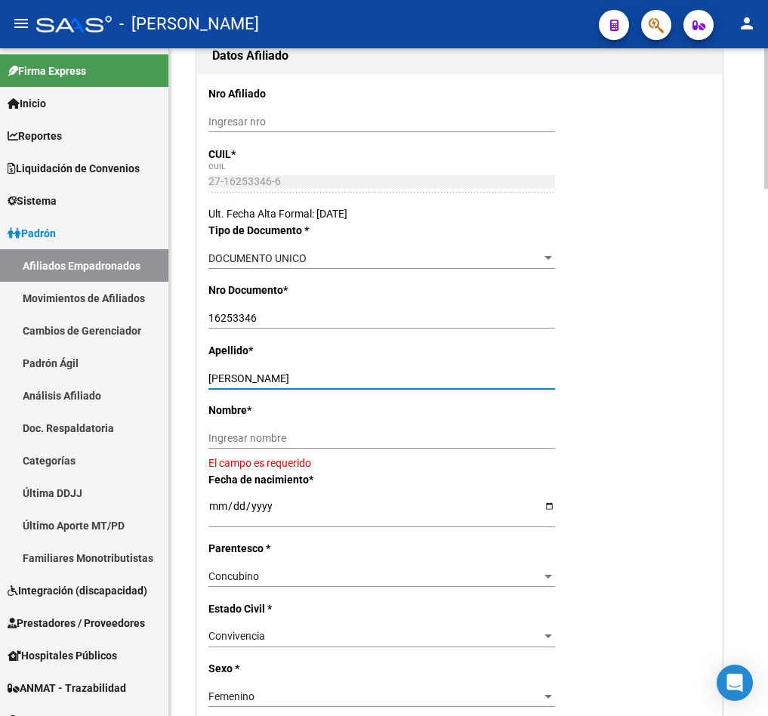
drag, startPoint x: 265, startPoint y: 404, endPoint x: 366, endPoint y: 404, distance: 100.5
click at [366, 385] on input "[PERSON_NAME]" at bounding box center [382, 379] width 347 height 13
type input "[PERSON_NAME]"
click at [272, 445] on input "Ingresar nombre" at bounding box center [382, 438] width 347 height 13
paste input "[PERSON_NAME]"
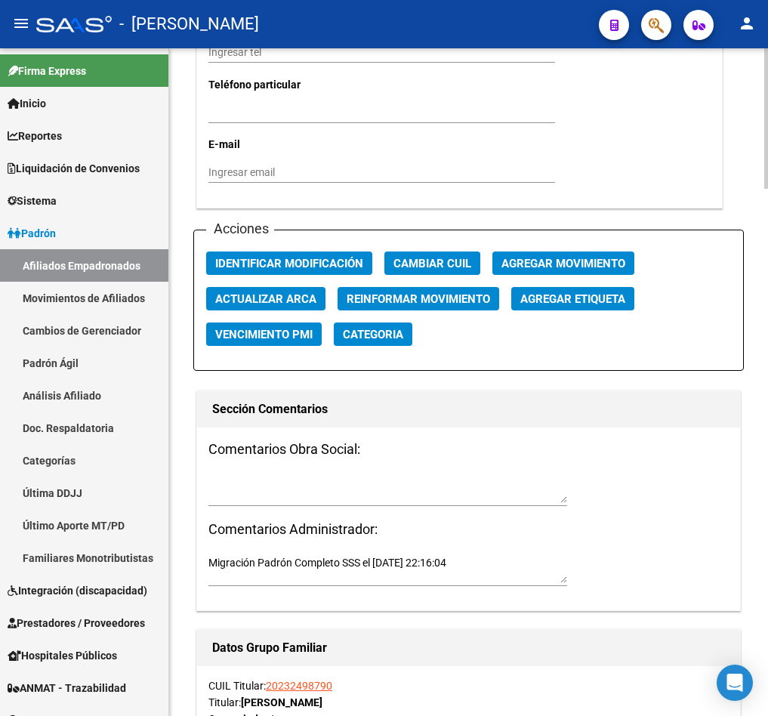
scroll to position [1700, 0]
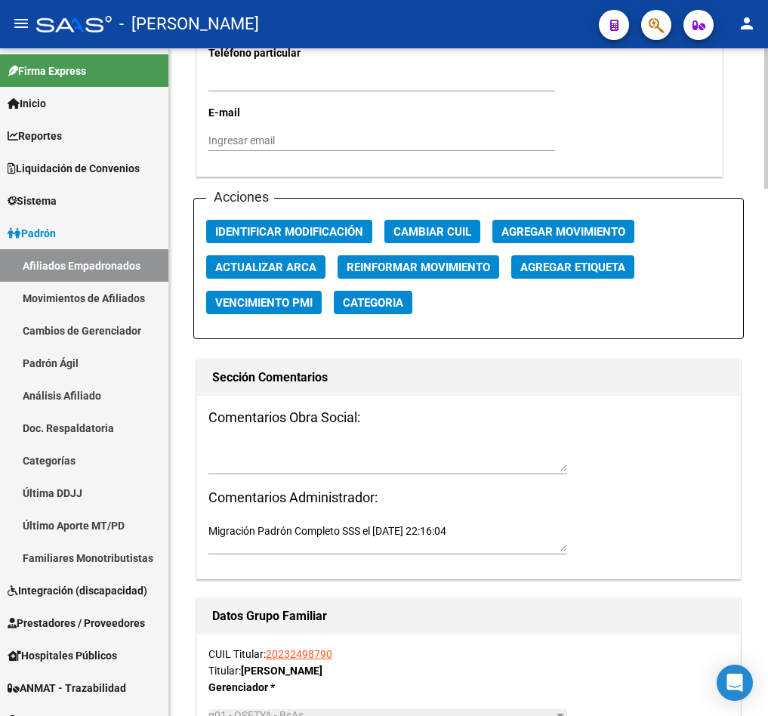
type input "[PERSON_NAME]"
click at [257, 471] on textarea at bounding box center [388, 457] width 359 height 29
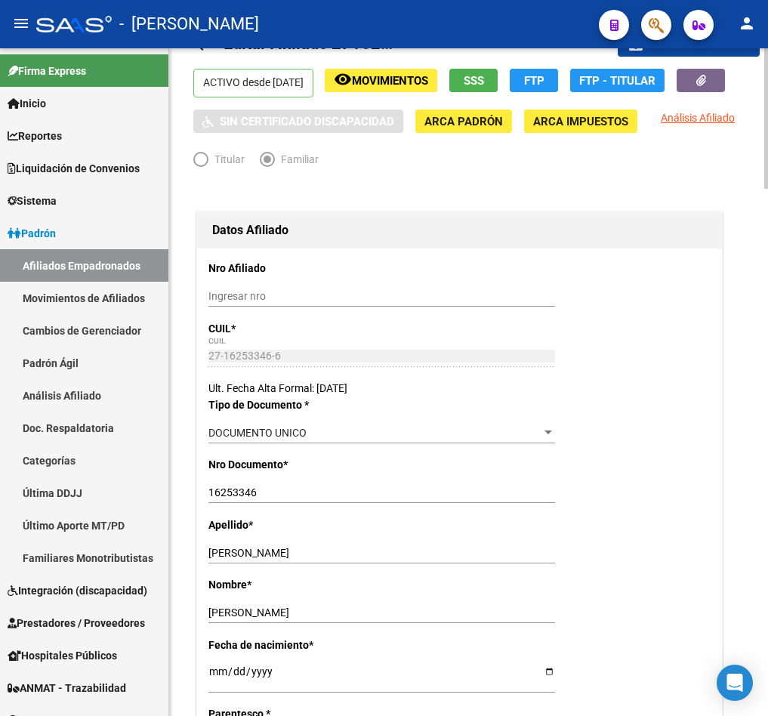
scroll to position [0, 0]
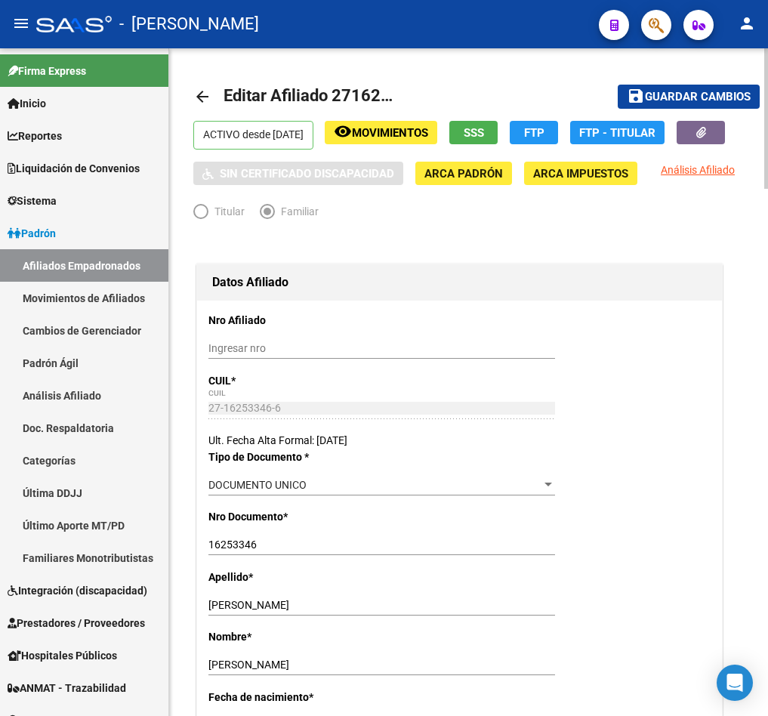
type textarea "15092025"
click at [722, 103] on button "save Guardar cambios" at bounding box center [689, 96] width 142 height 23
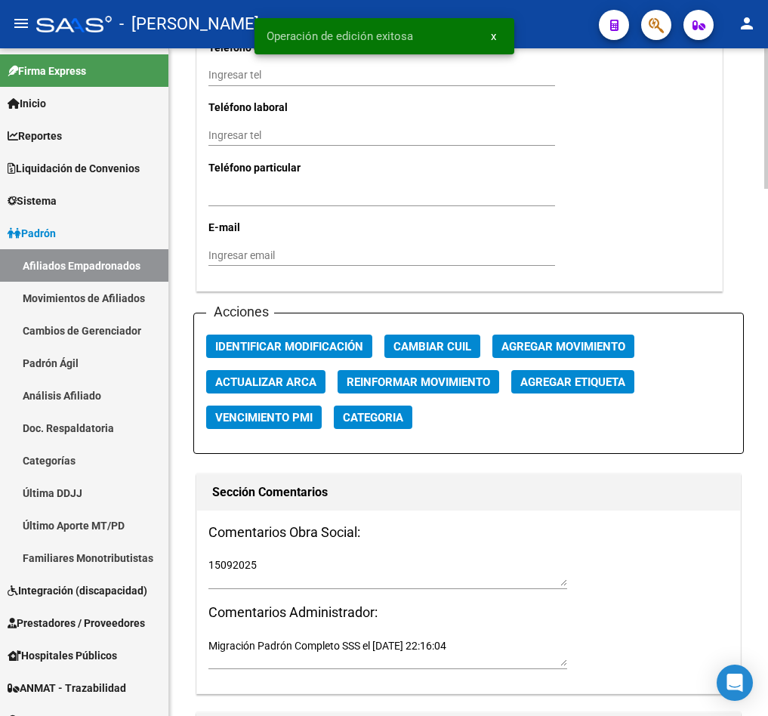
scroll to position [1813, 0]
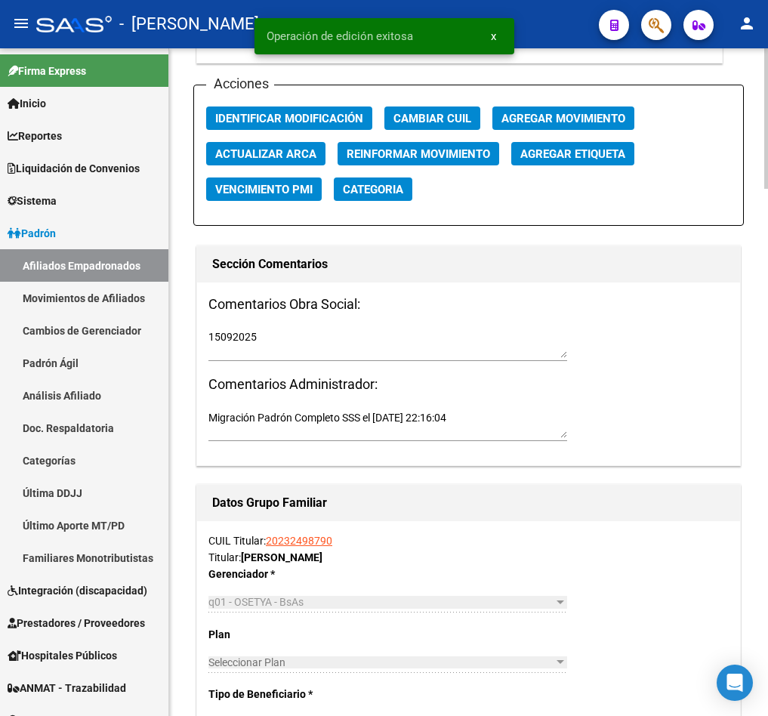
click at [526, 125] on span "Agregar Movimiento" at bounding box center [564, 119] width 124 height 14
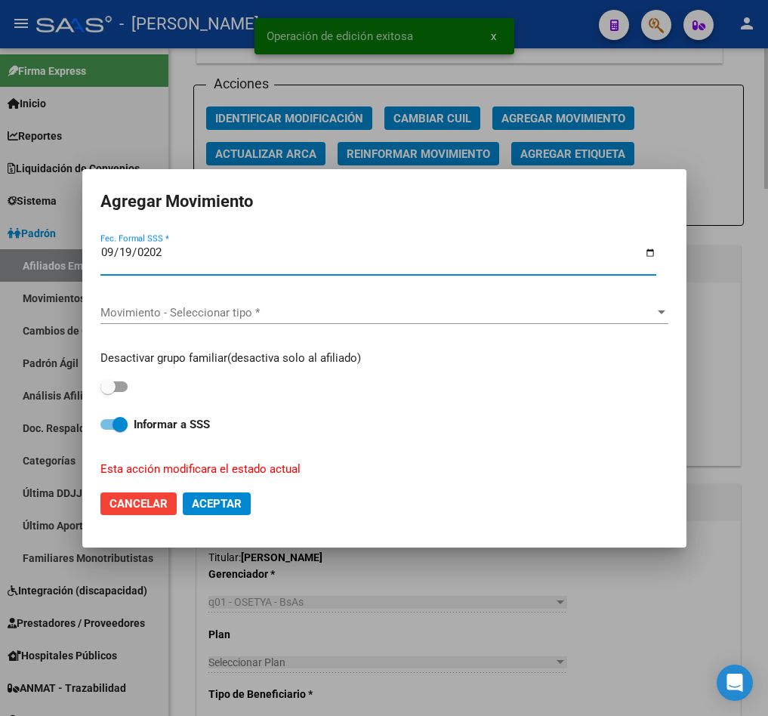
type input "[DATE]"
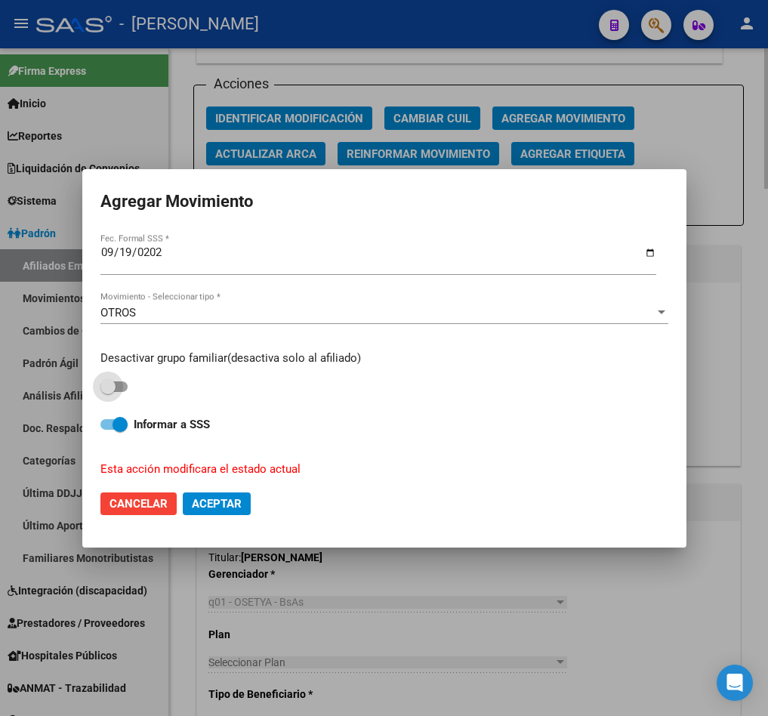
click at [107, 392] on input "checkbox" at bounding box center [107, 392] width 1 height 1
checkbox input "true"
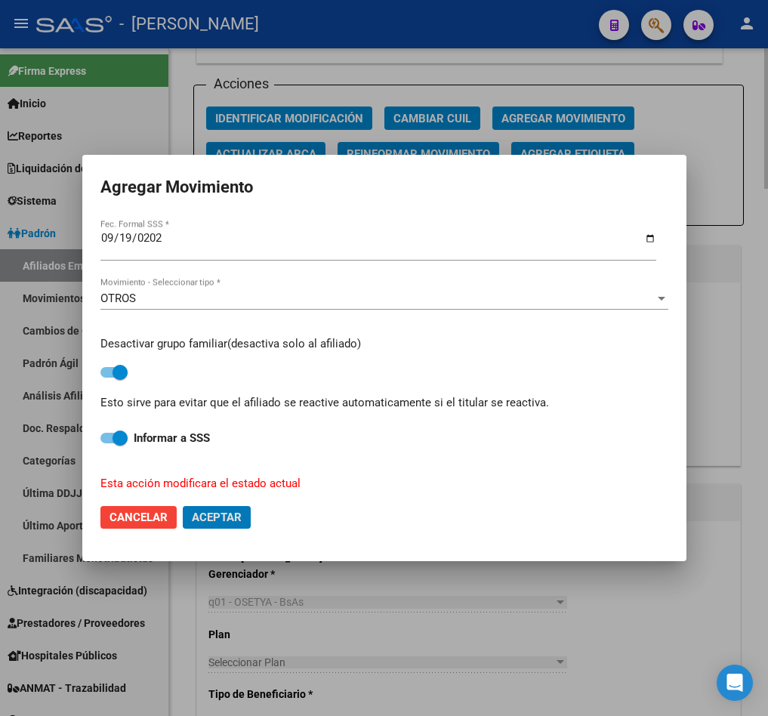
click at [183, 506] on button "Aceptar" at bounding box center [217, 517] width 68 height 23
checkbox input "false"
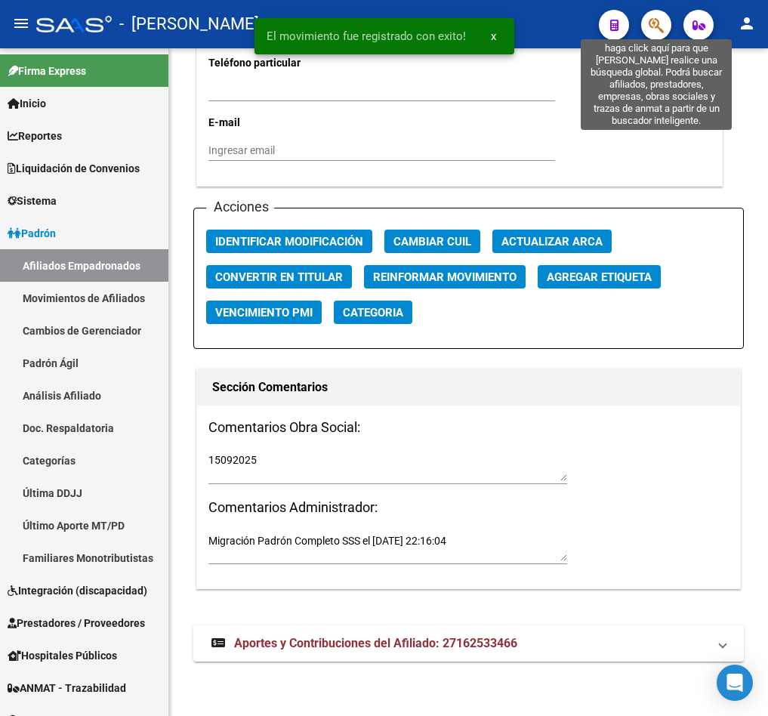
click at [663, 19] on icon "button" at bounding box center [656, 25] width 15 height 17
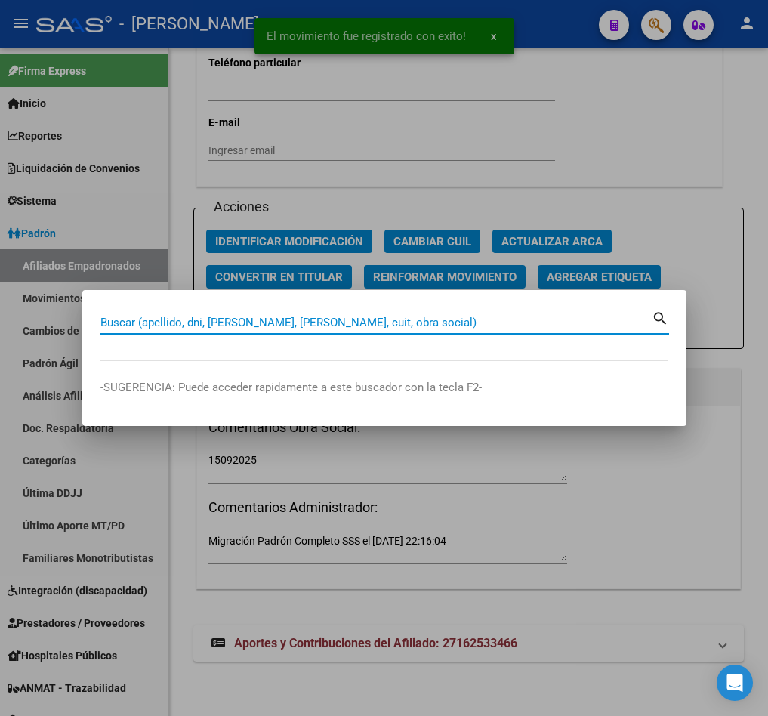
paste input "27165566063"
type input "27165566063"
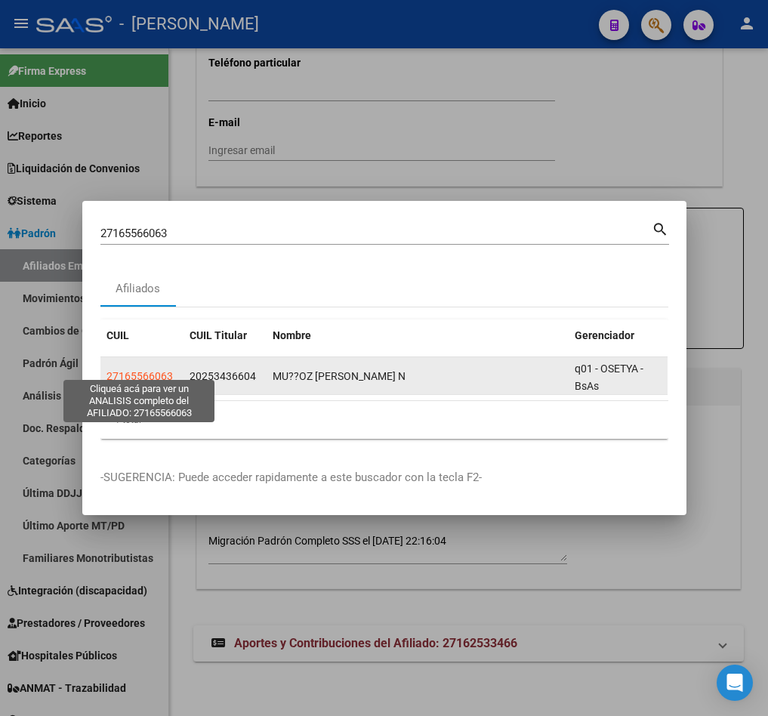
click at [165, 370] on span "27165566063" at bounding box center [140, 376] width 66 height 12
type textarea "27165566063"
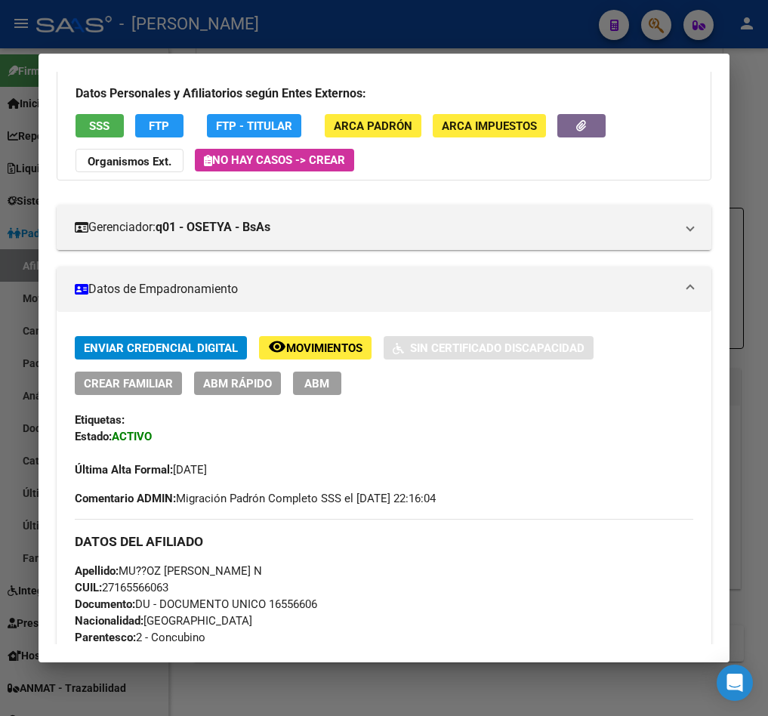
scroll to position [227, 0]
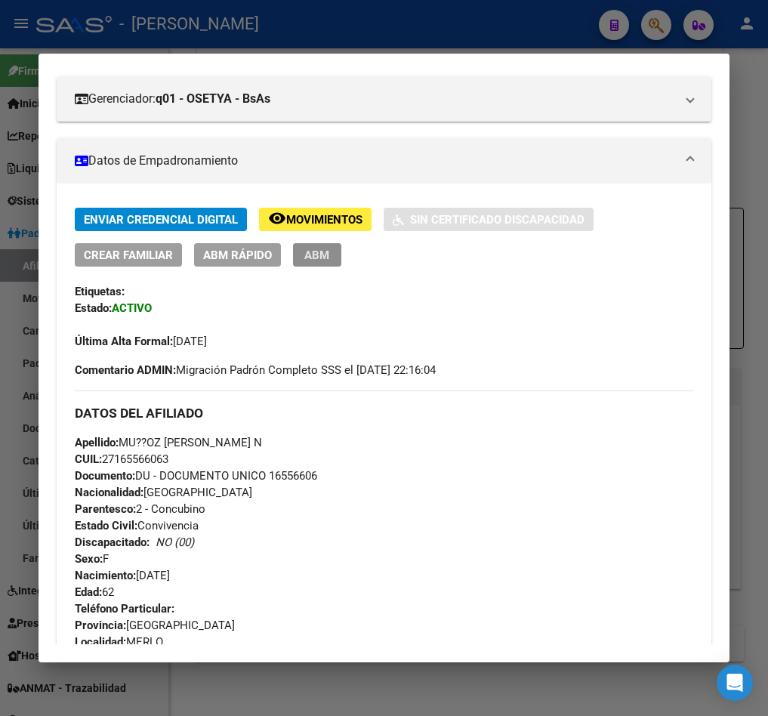
click at [309, 261] on span "ABM" at bounding box center [317, 256] width 25 height 14
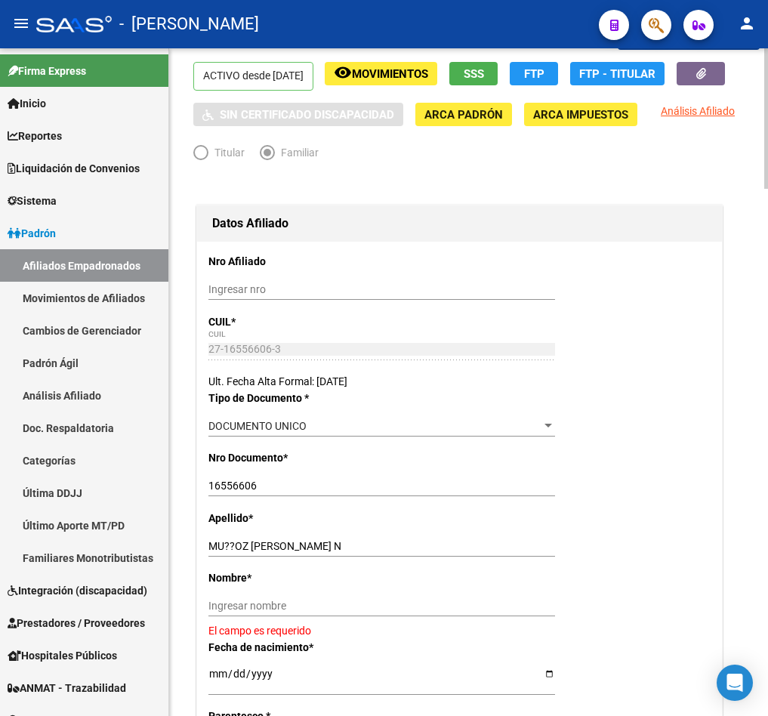
scroll to position [113, 0]
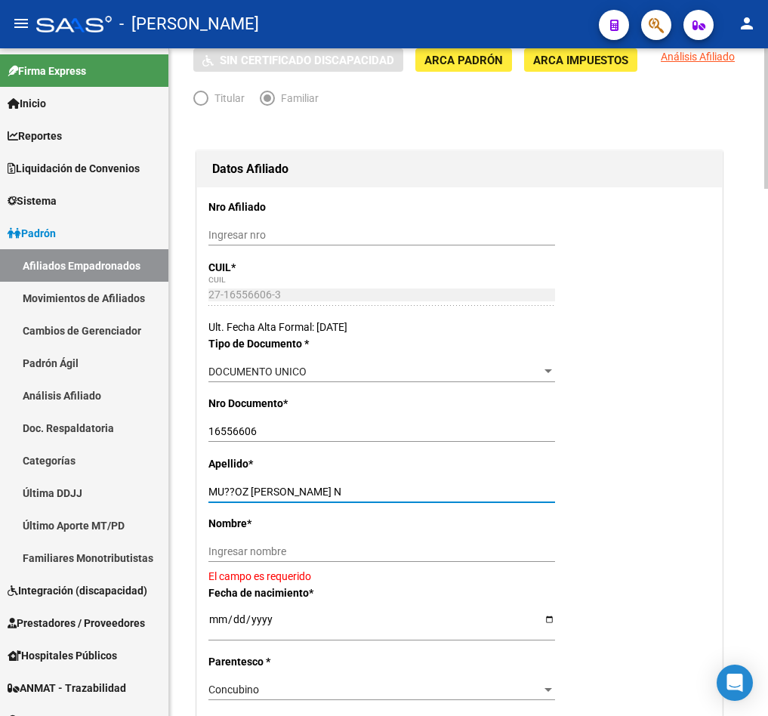
drag, startPoint x: 252, startPoint y: 520, endPoint x: 309, endPoint y: 521, distance: 56.7
click at [308, 499] on input "MU??OZ [PERSON_NAME] N" at bounding box center [382, 492] width 347 height 13
type input "MU??OZ"
click at [286, 558] on input "Ingresar nombre" at bounding box center [382, 552] width 347 height 13
paste input "[PERSON_NAME]"
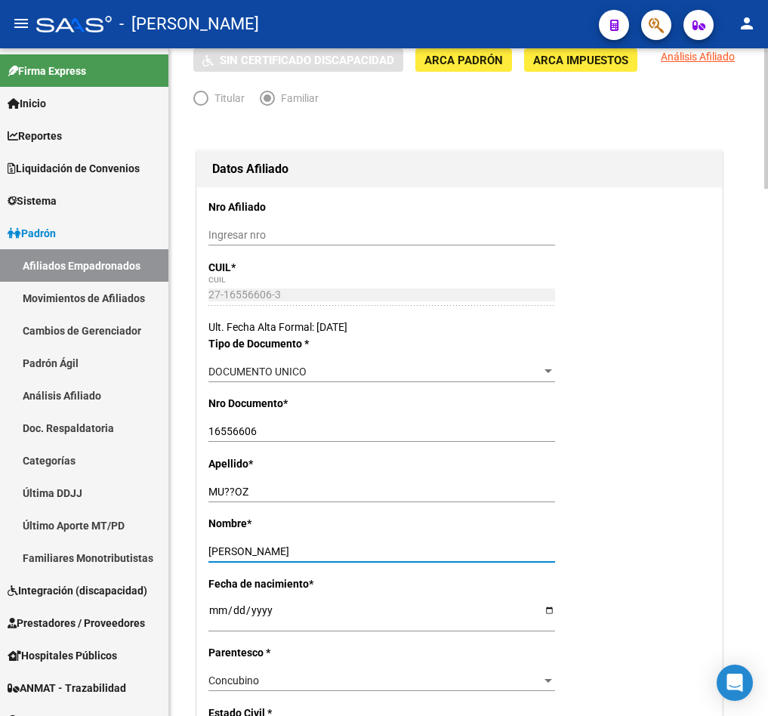
scroll to position [0, 0]
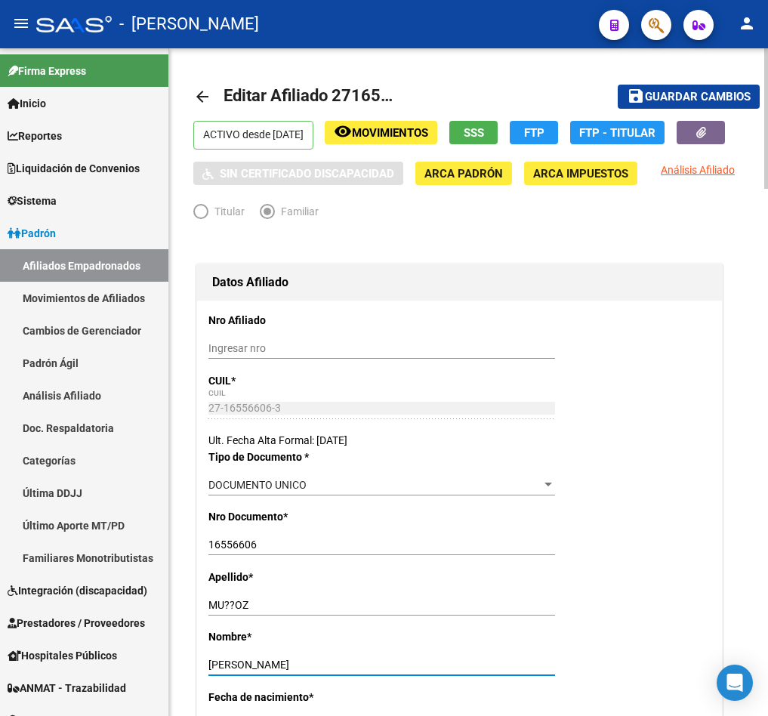
type input "[PERSON_NAME]"
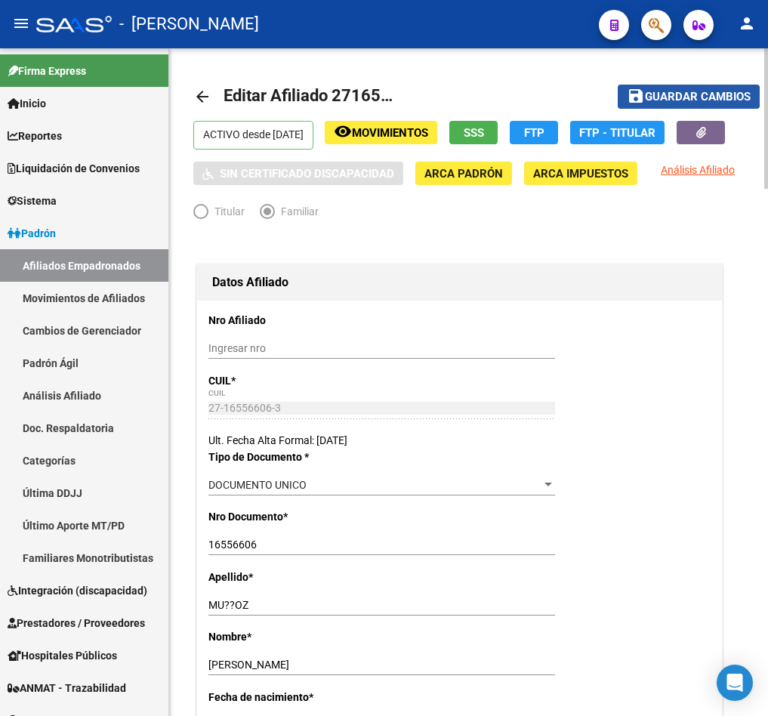
click at [666, 94] on span "Guardar cambios" at bounding box center [698, 98] width 106 height 14
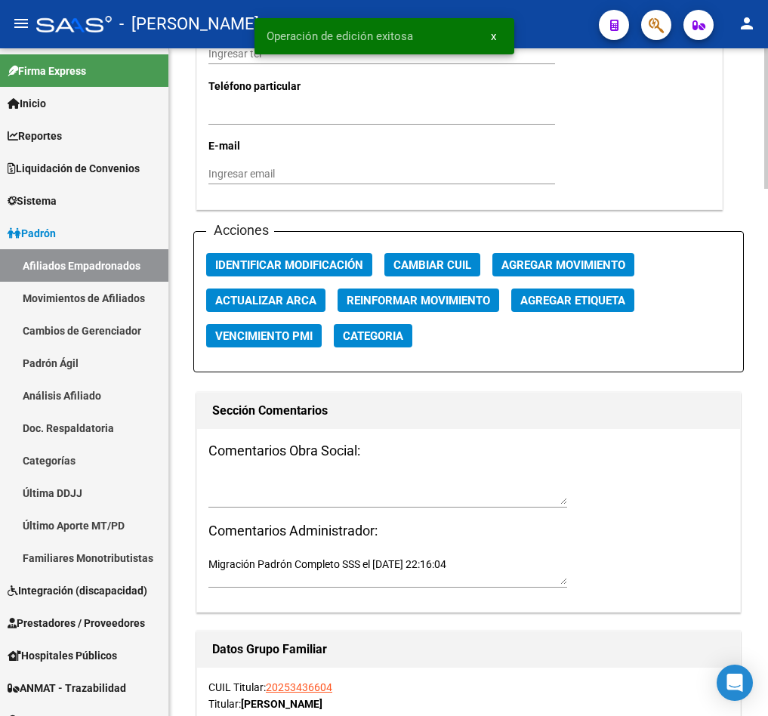
scroll to position [1700, 0]
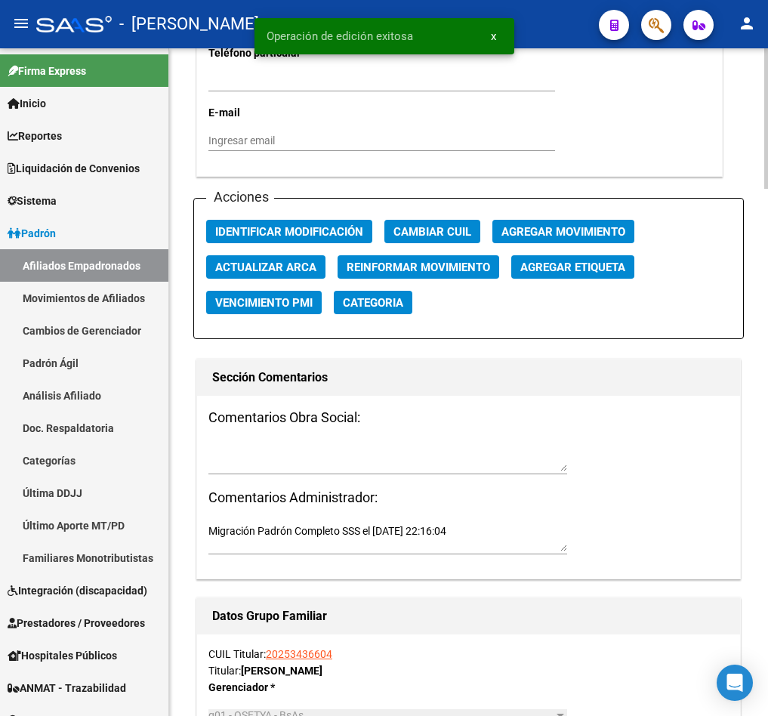
click at [530, 247] on div "Acciones Identificar Modificación Cambiar CUIL Agregar Movimiento Actualizar AR…" at bounding box center [468, 268] width 551 height 141
drag, startPoint x: 533, startPoint y: 259, endPoint x: 528, endPoint y: 438, distance: 179.2
click at [463, 471] on textarea at bounding box center [388, 457] width 359 height 29
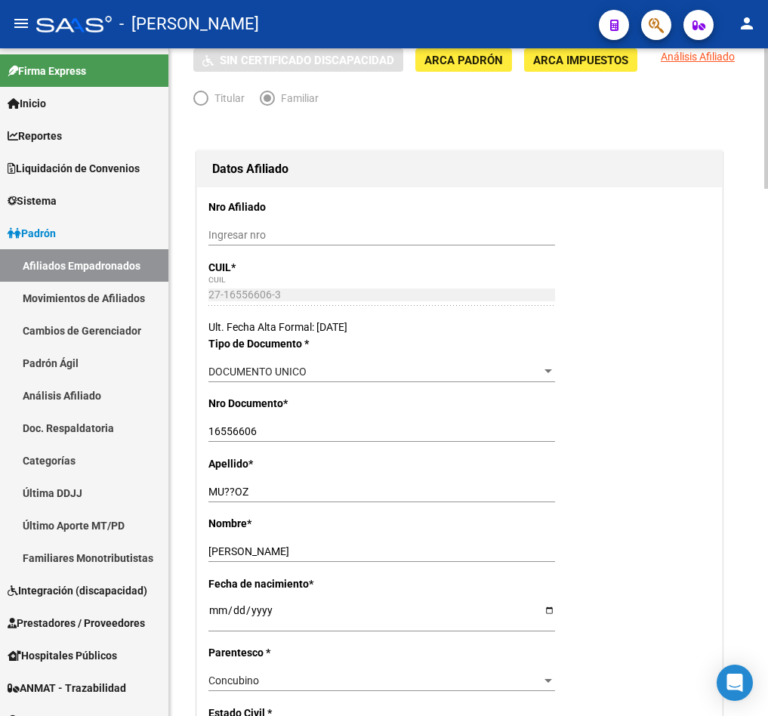
scroll to position [0, 0]
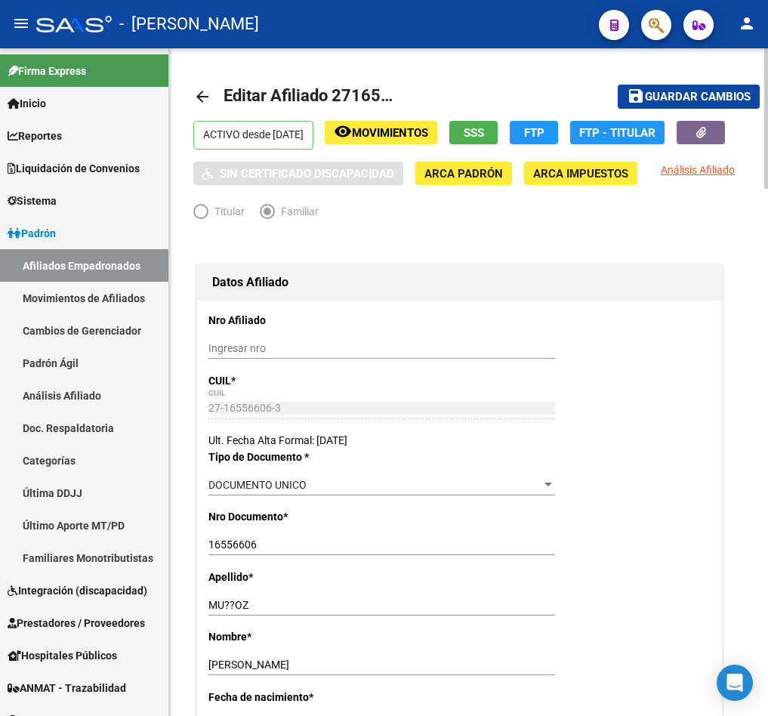
type textarea "15092025"
click at [708, 91] on span "Guardar cambios" at bounding box center [698, 98] width 106 height 14
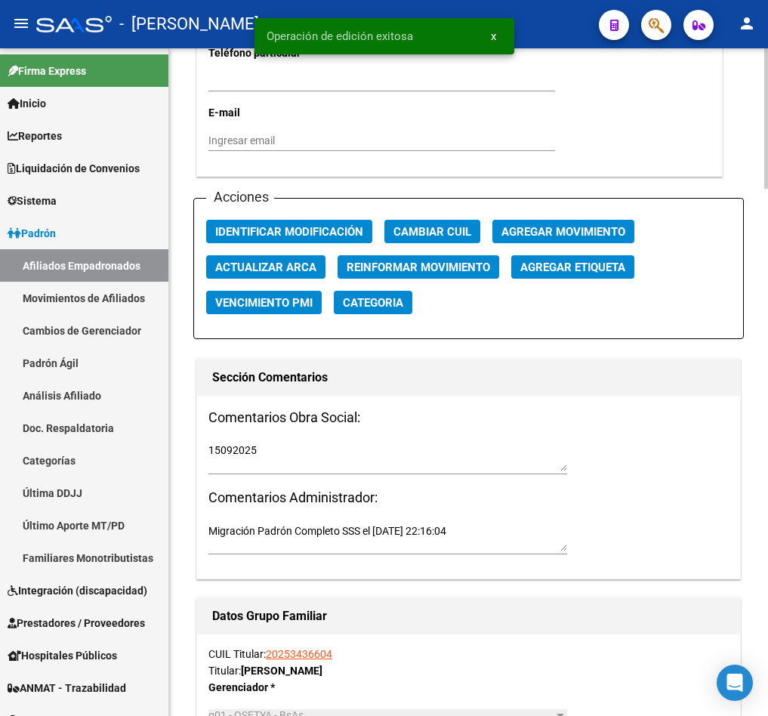
scroll to position [1813, 0]
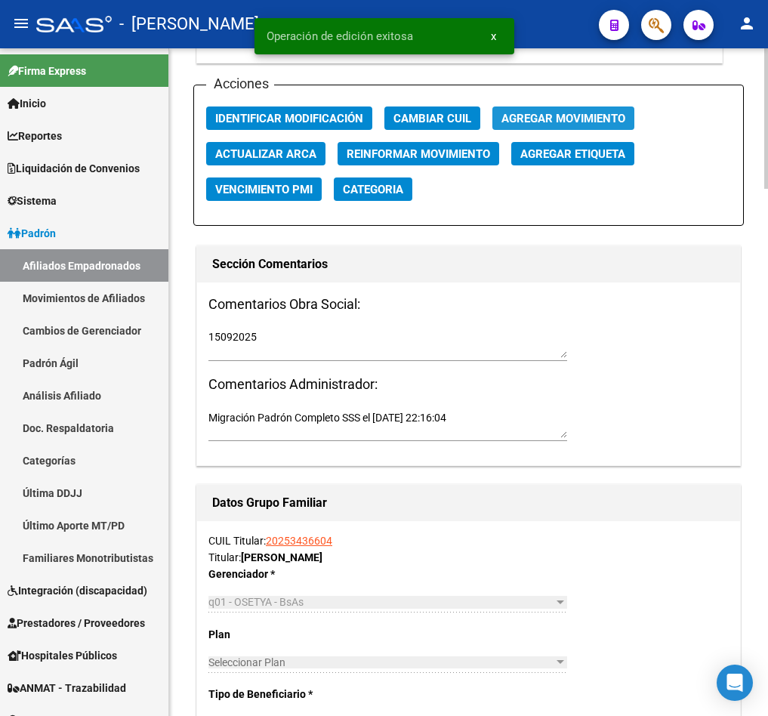
click at [577, 125] on span "Agregar Movimiento" at bounding box center [564, 119] width 124 height 14
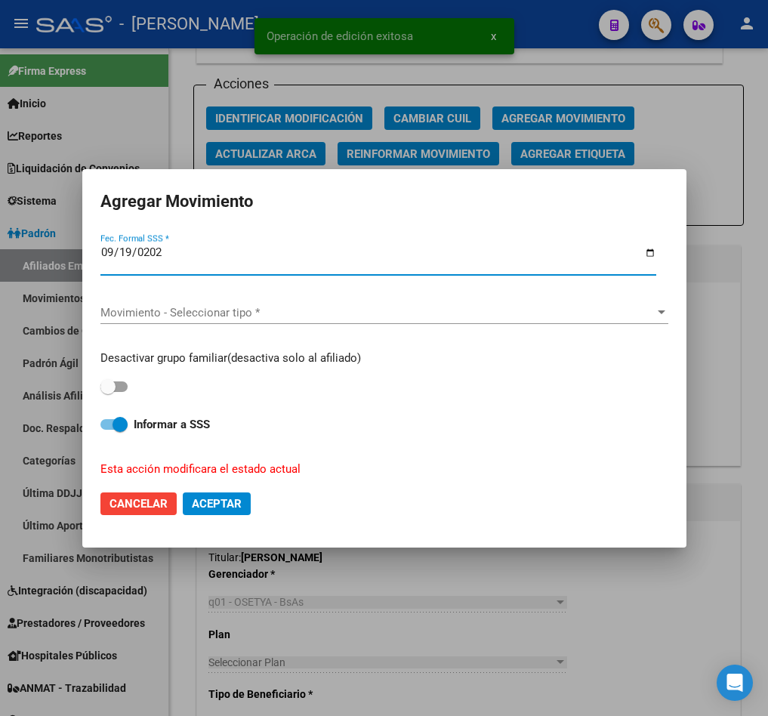
type input "[DATE]"
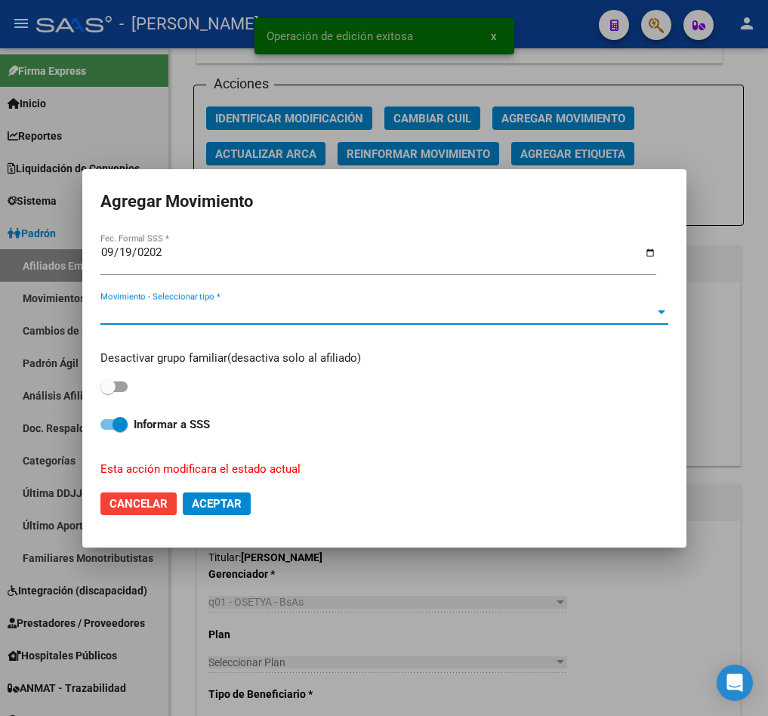
click at [166, 311] on span "Movimiento - Seleccionar tipo *" at bounding box center [377, 313] width 555 height 14
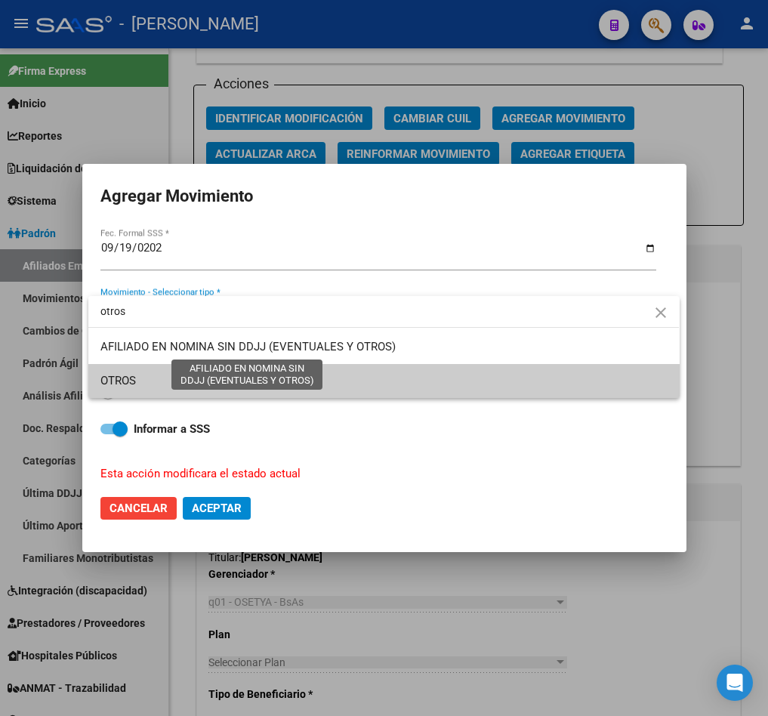
type input "otros"
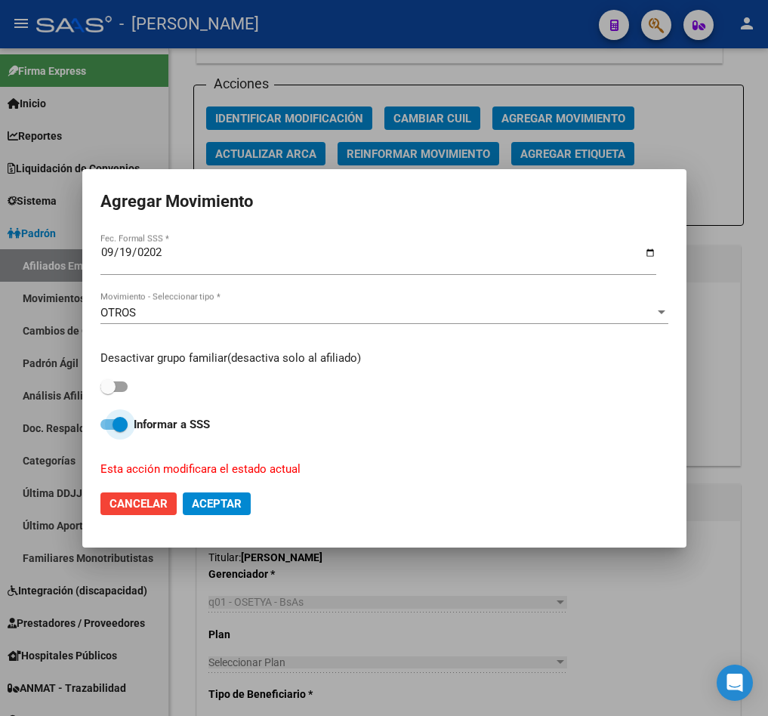
drag, startPoint x: 128, startPoint y: 397, endPoint x: 114, endPoint y: 391, distance: 15.2
click at [123, 397] on div "Desactivar grupo familiar(desactiva solo al afiliado) Informar a SSS Esta acció…" at bounding box center [384, 409] width 568 height 140
click at [113, 390] on span at bounding box center [107, 386] width 15 height 15
click at [108, 392] on input "checkbox" at bounding box center [107, 392] width 1 height 1
checkbox input "true"
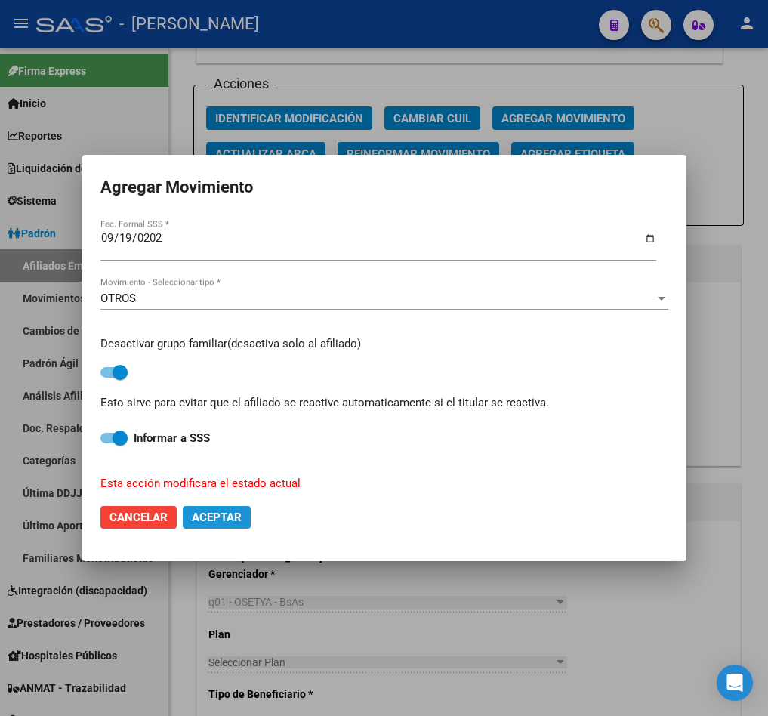
click at [234, 517] on span "Aceptar" at bounding box center [217, 518] width 50 height 14
checkbox input "false"
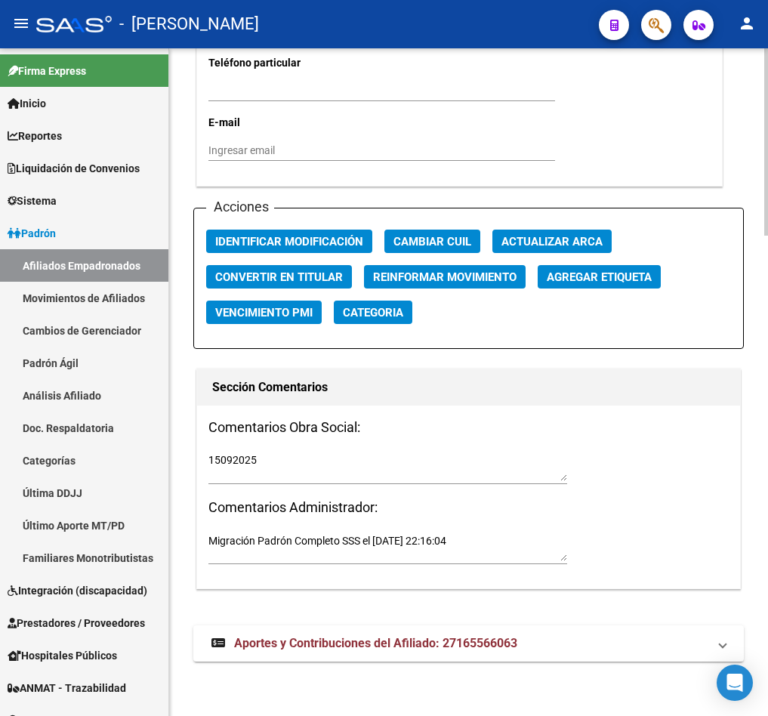
click at [256, 462] on textarea "15092025" at bounding box center [388, 467] width 359 height 29
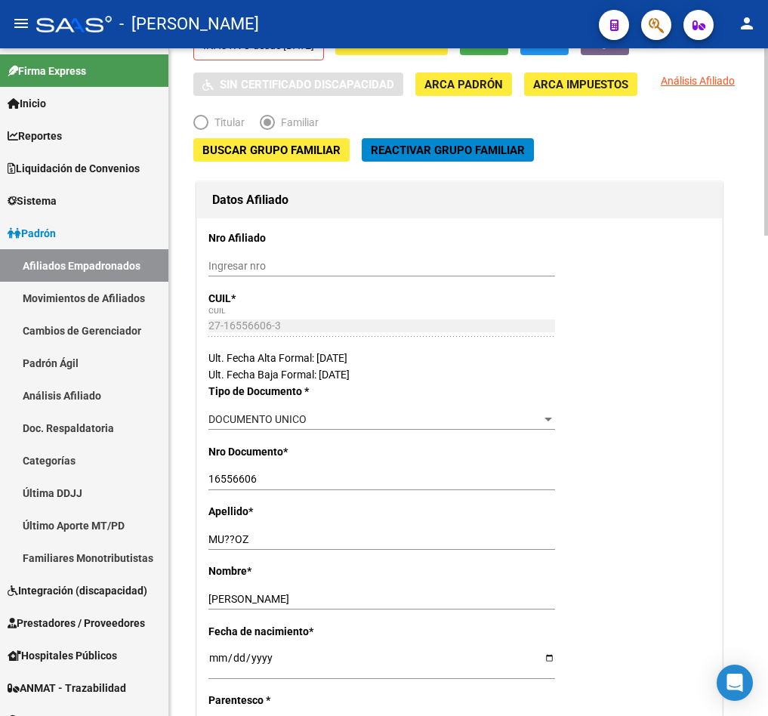
scroll to position [0, 0]
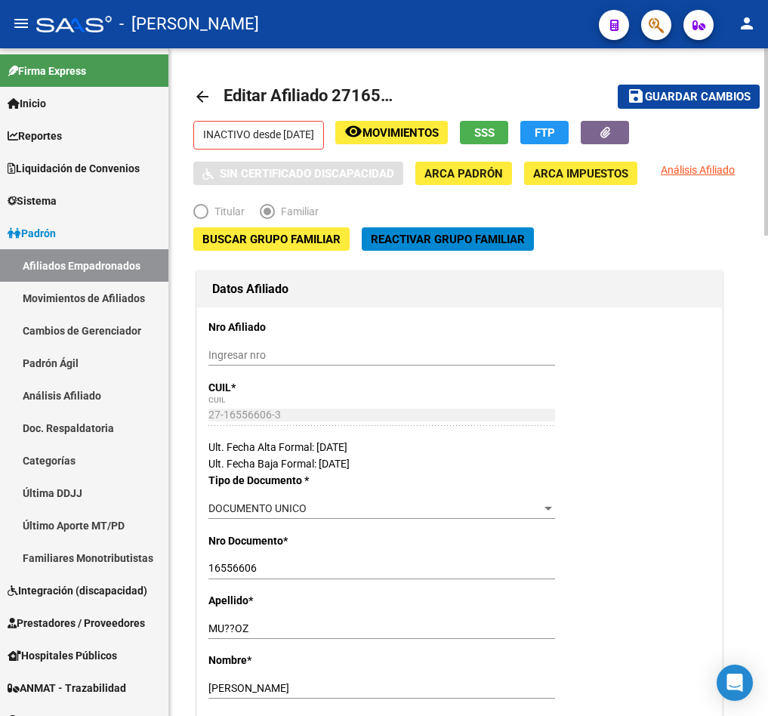
click at [674, 103] on span "Guardar cambios" at bounding box center [698, 98] width 106 height 14
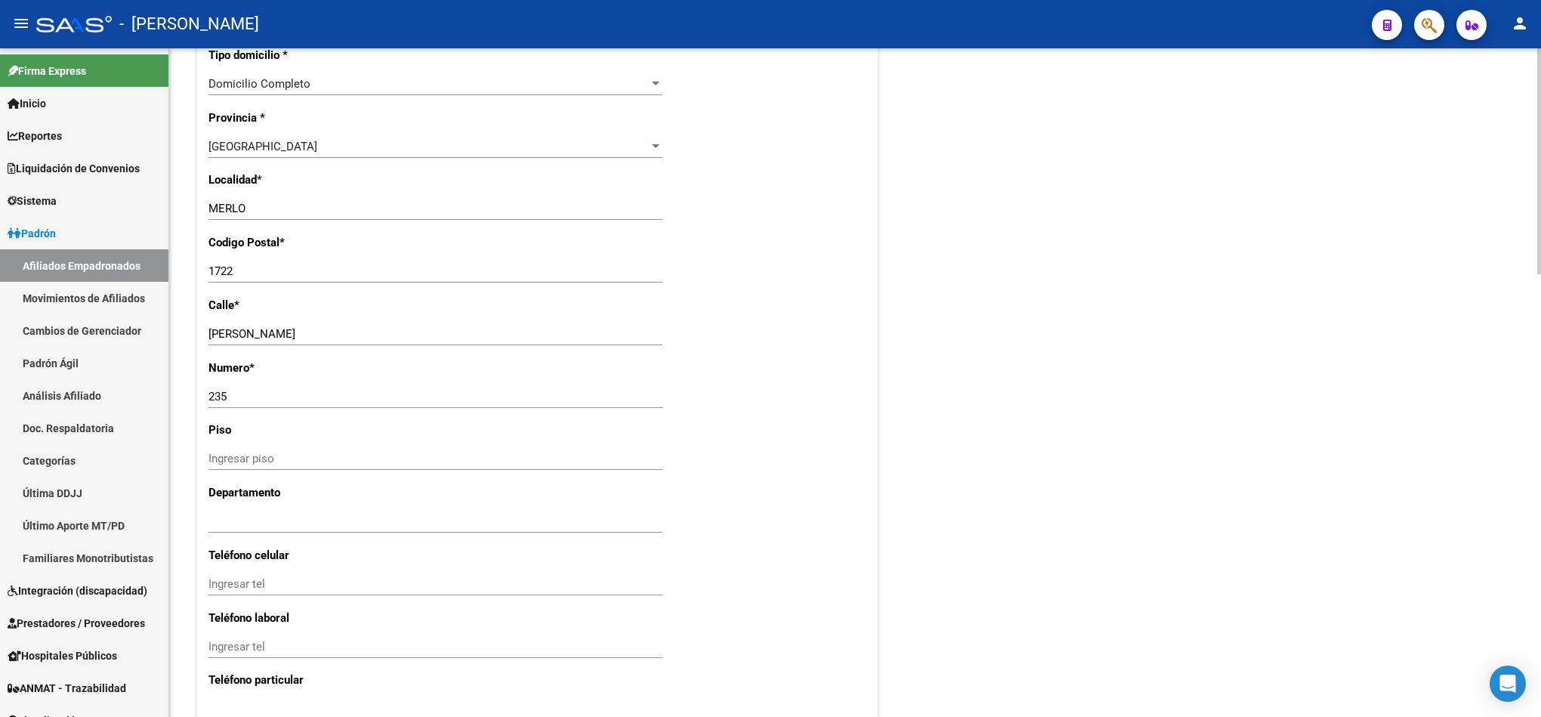
scroll to position [1133, 0]
